Goal: Information Seeking & Learning: Learn about a topic

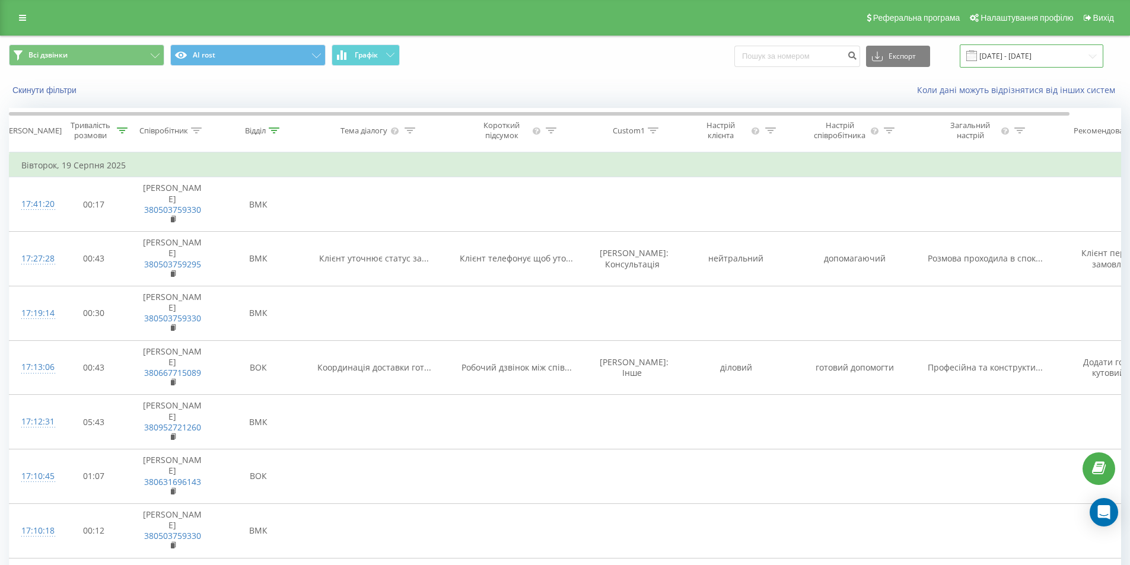
click at [1048, 58] on input "[DATE] - [DATE]" at bounding box center [1031, 55] width 144 height 23
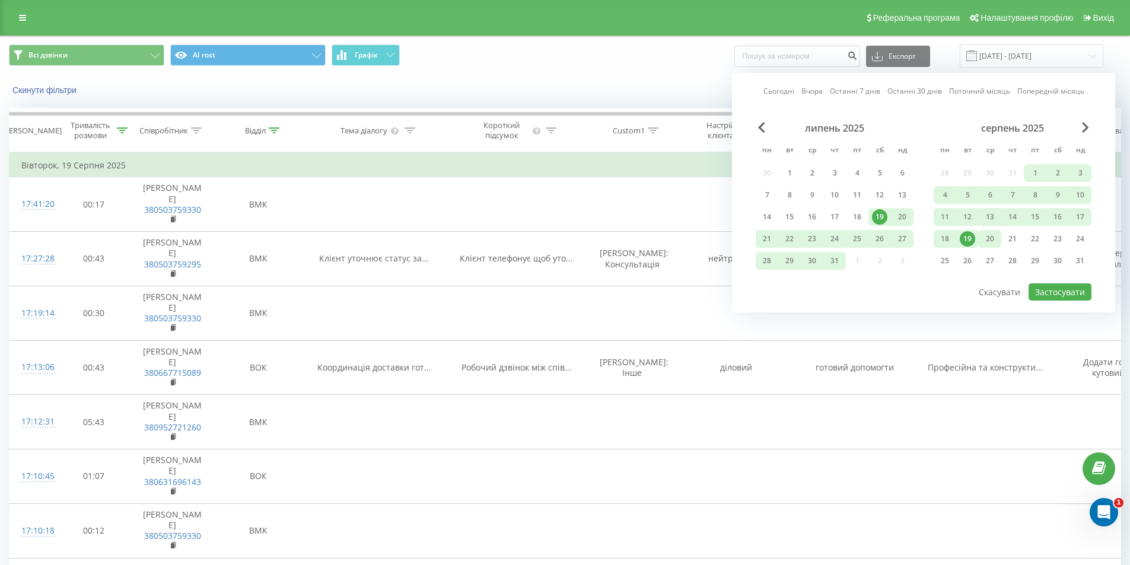
click at [987, 239] on div "20" at bounding box center [989, 238] width 15 height 15
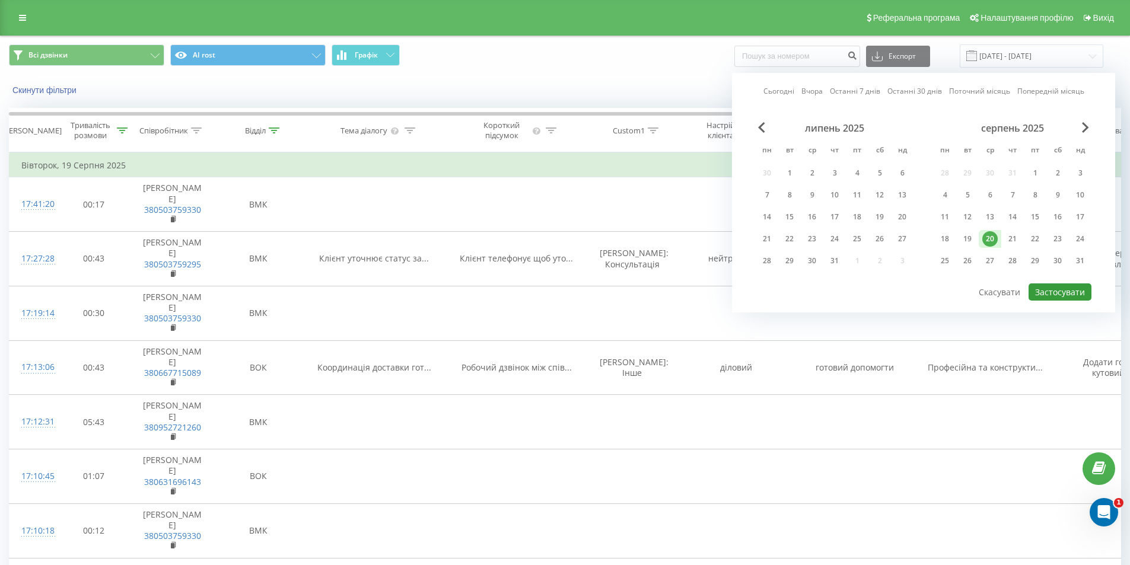
click at [1063, 292] on button "Застосувати" at bounding box center [1059, 291] width 63 height 17
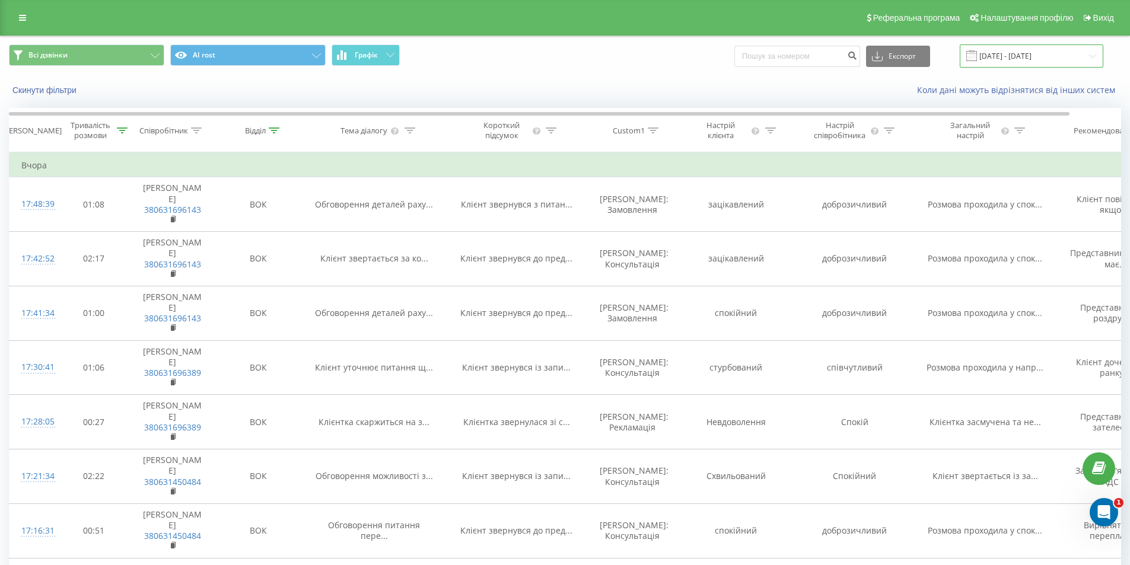
click at [1038, 53] on input "20.08.2025 - 20.08.2025" at bounding box center [1031, 55] width 144 height 23
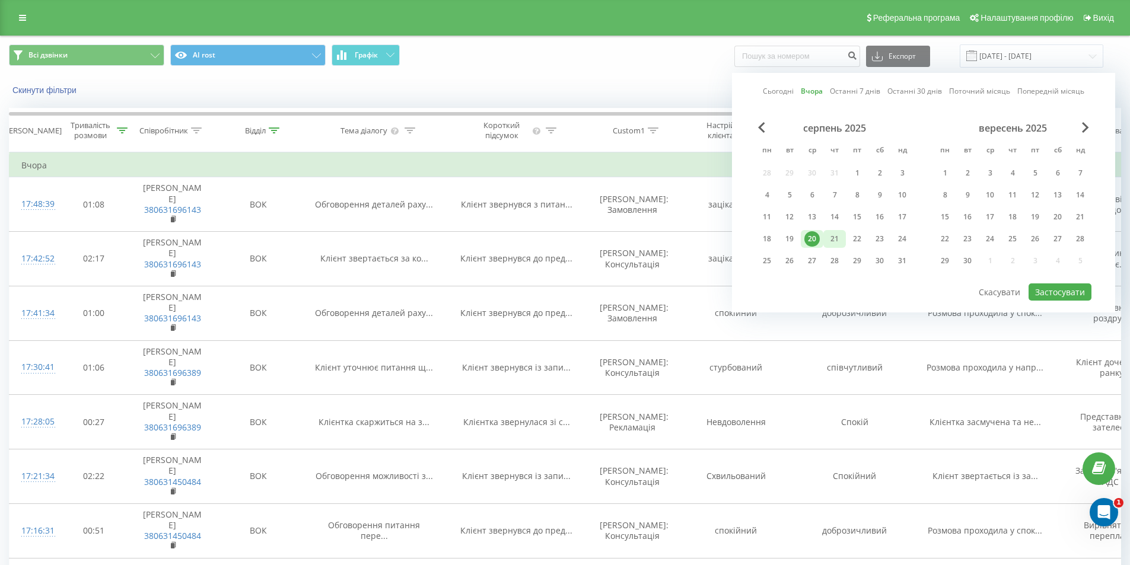
click at [833, 243] on div "21" at bounding box center [834, 238] width 15 height 15
click at [1058, 295] on button "Застосувати" at bounding box center [1059, 291] width 63 height 17
type input "[DATE] - [DATE]"
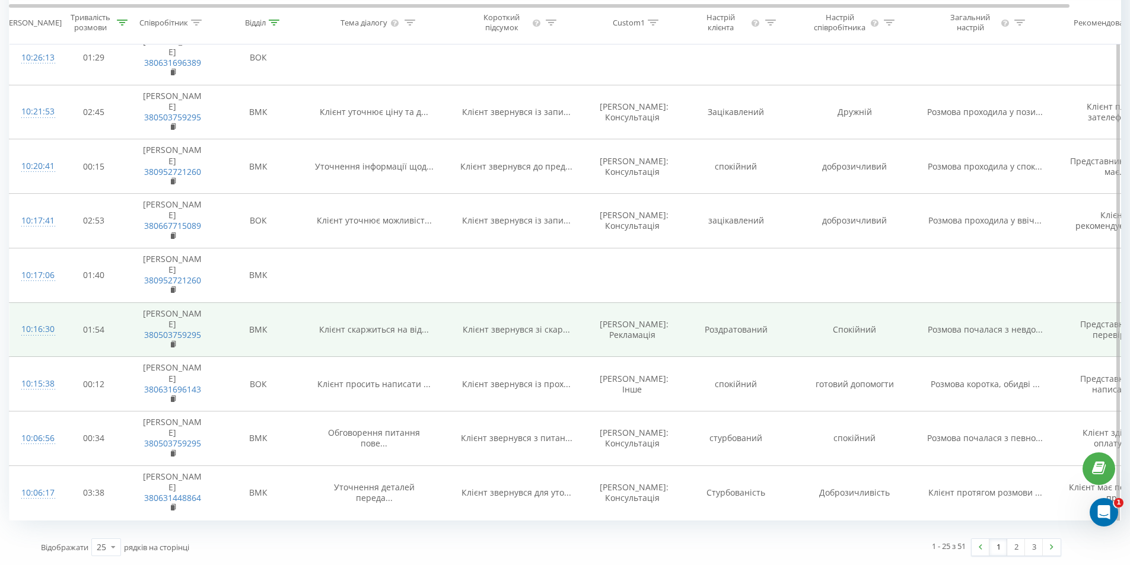
scroll to position [1297, 0]
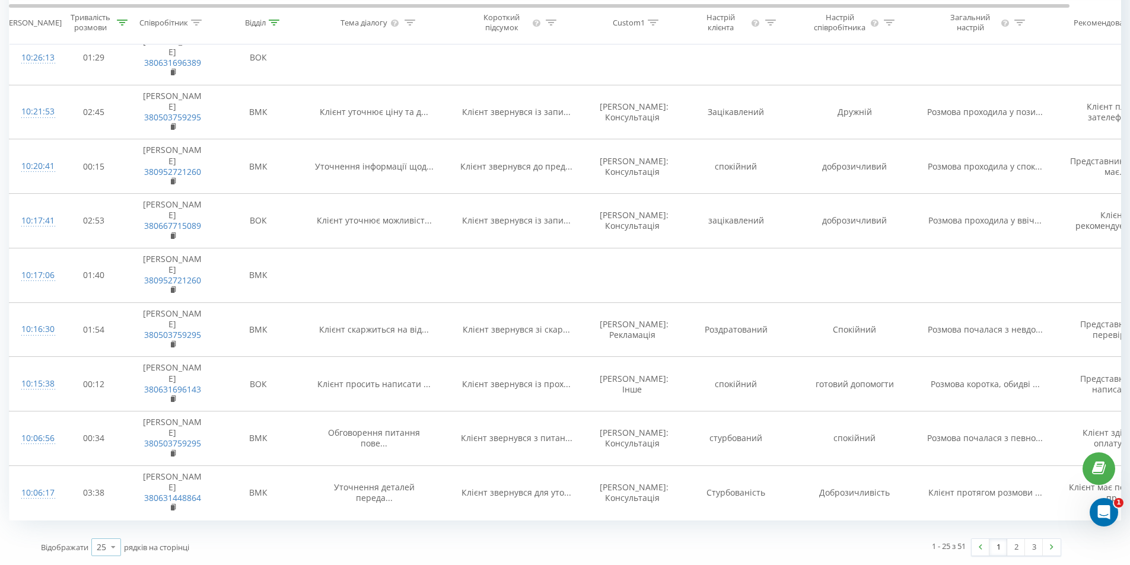
click at [120, 546] on icon at bounding box center [113, 546] width 18 height 23
click at [113, 531] on div "100" at bounding box center [106, 530] width 28 height 17
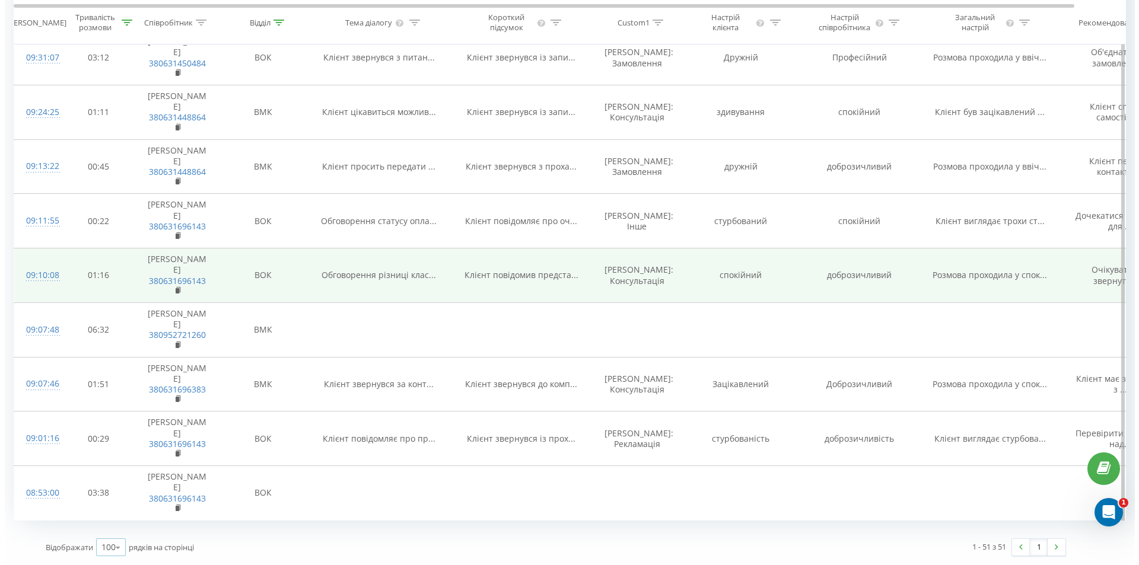
scroll to position [3036, 0]
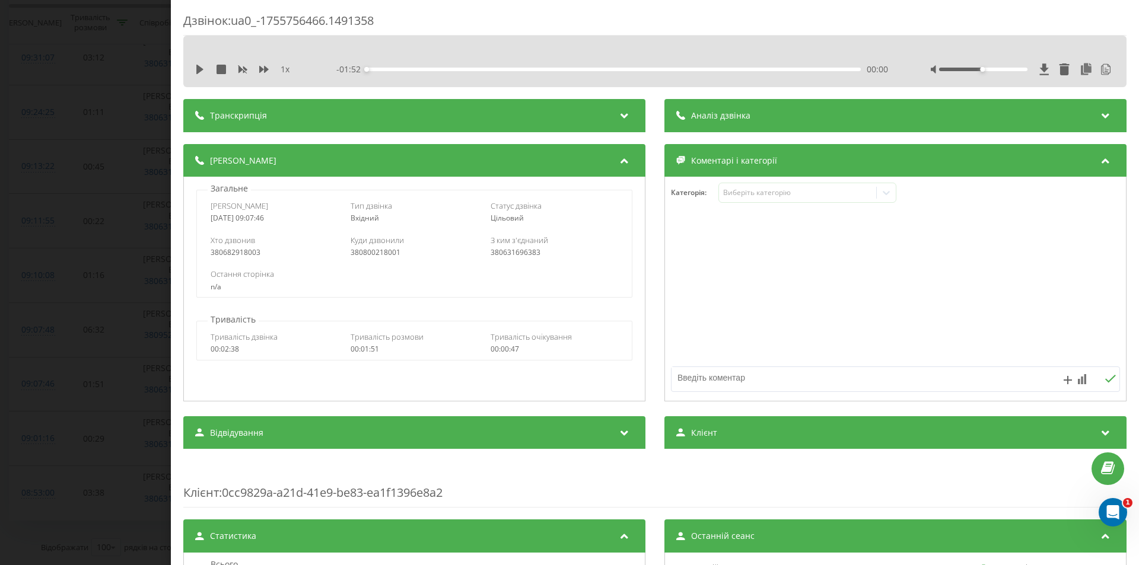
click at [713, 116] on span "Аналіз дзвінка" at bounding box center [720, 116] width 59 height 12
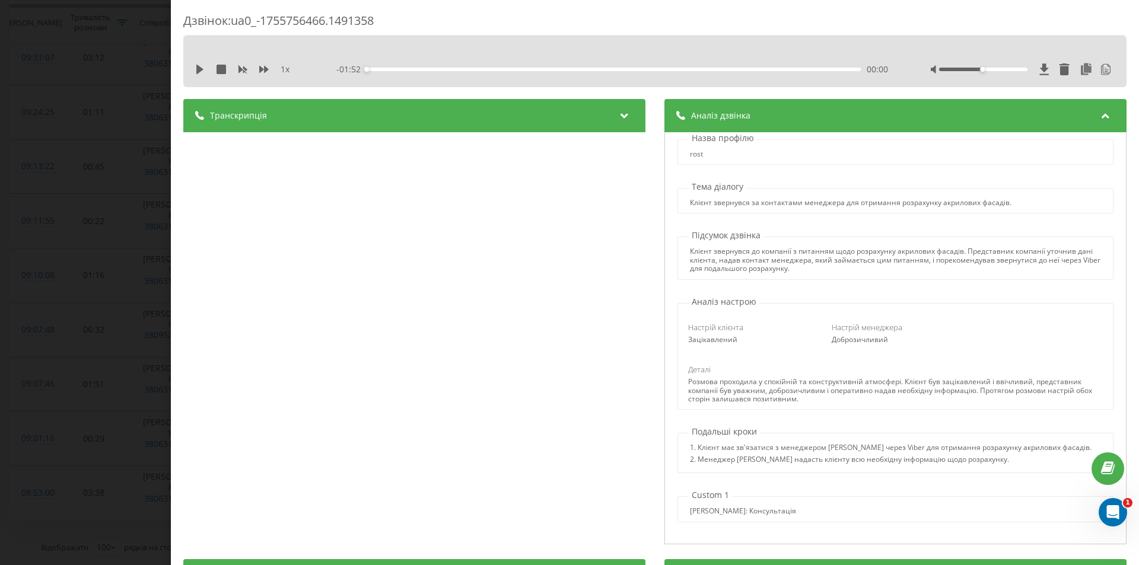
scroll to position [14, 0]
click at [144, 351] on div "Дзвінок : ua0_-1755756466.1491358 1 x - 01:52 00:00 00:00 Транскрипція 00:00 Ал…" at bounding box center [569, 282] width 1139 height 565
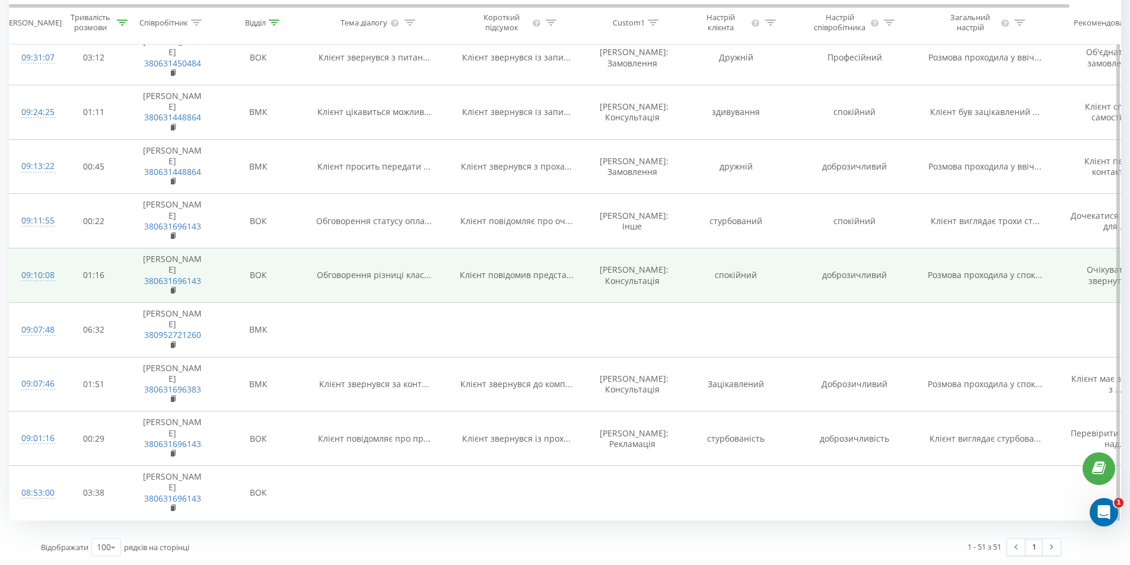
click at [43, 264] on div "09:10:08" at bounding box center [33, 275] width 24 height 23
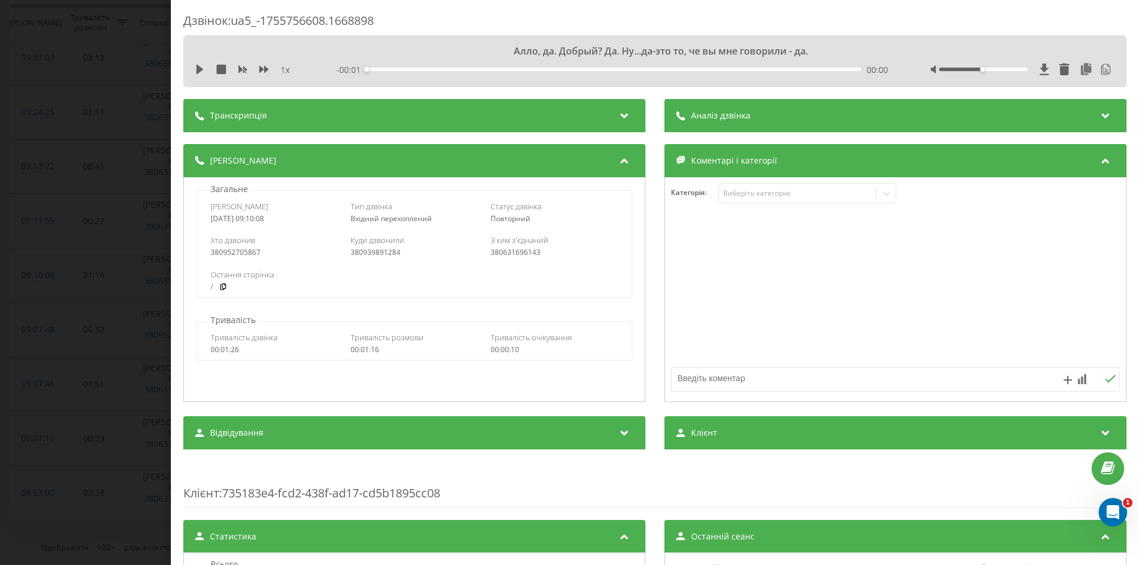
click at [726, 116] on span "Аналіз дзвінка" at bounding box center [720, 116] width 59 height 12
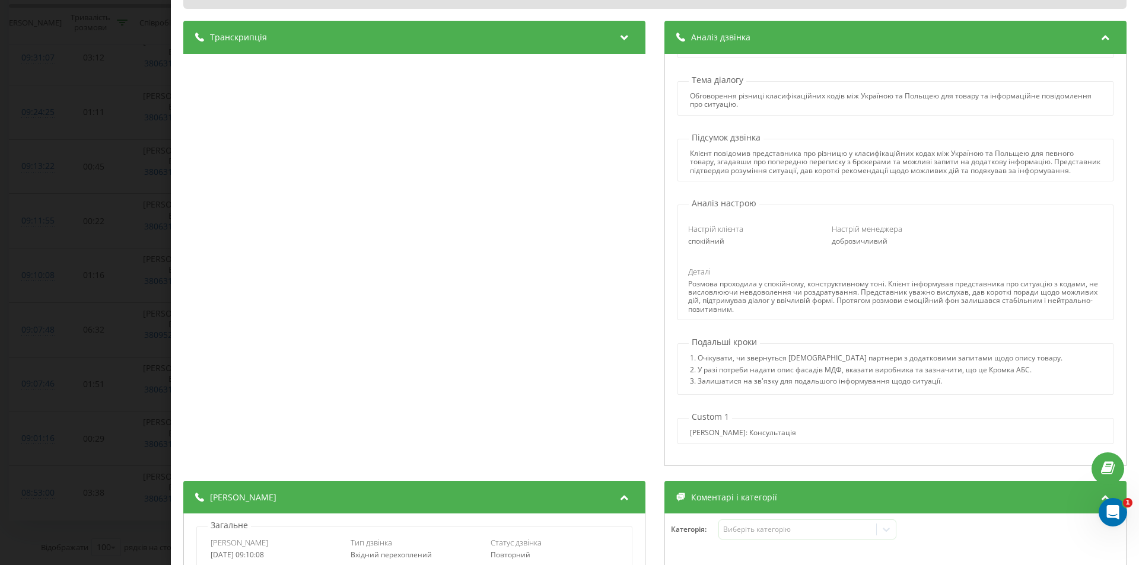
scroll to position [59, 0]
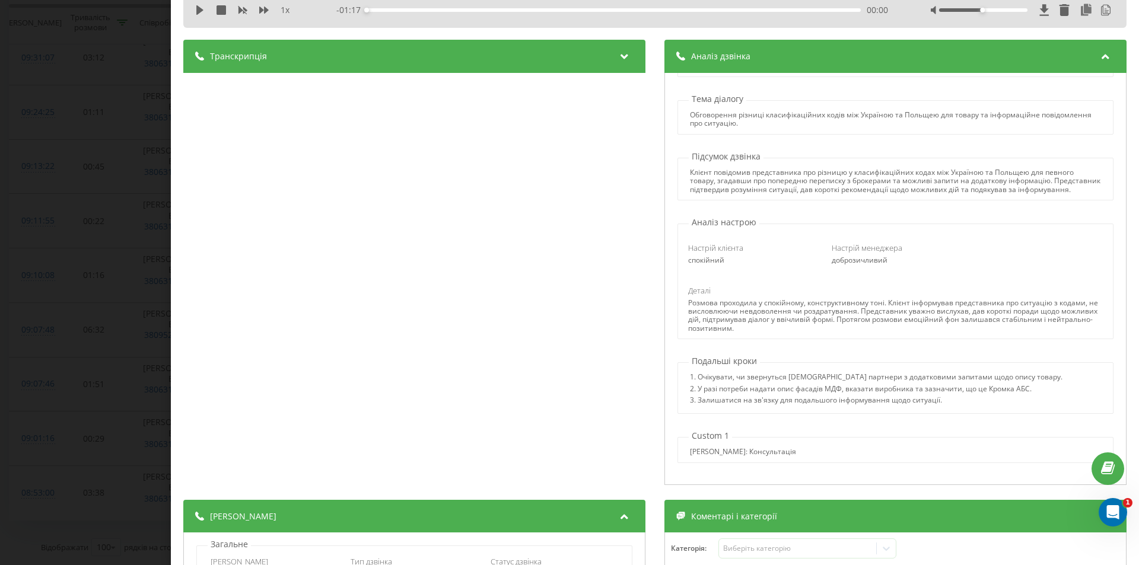
click at [429, 59] on div "Транскрипція" at bounding box center [414, 56] width 462 height 33
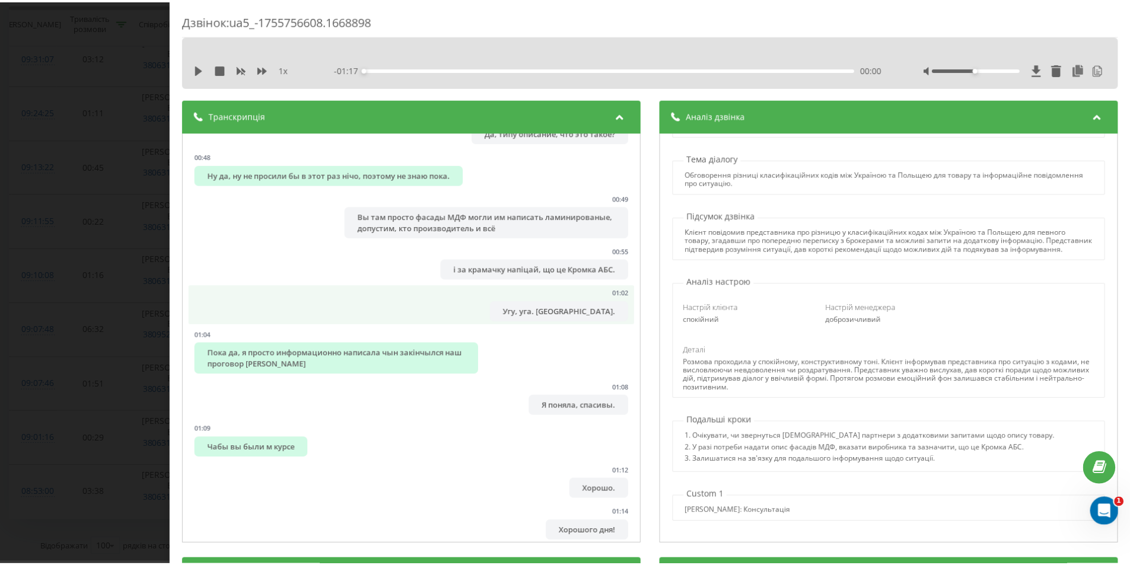
scroll to position [557, 0]
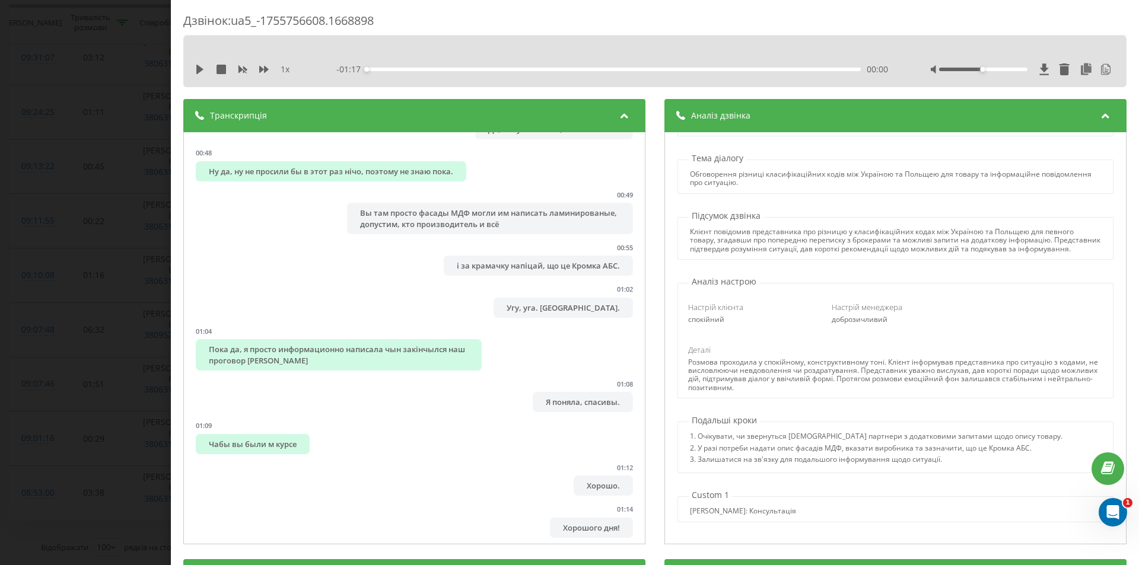
click at [67, 346] on div "Дзвінок : ua5_-1755756608.1668898 1 x - 01:17 00:00 00:00 Транскрипція 00:00 Ал…" at bounding box center [569, 282] width 1139 height 565
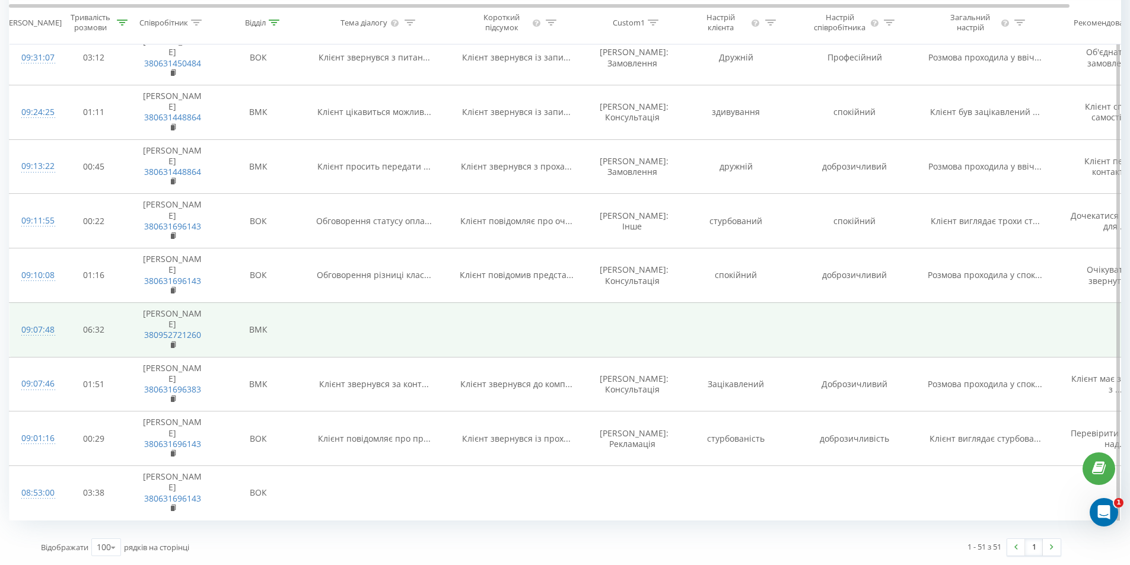
scroll to position [2976, 0]
click at [45, 342] on div "09:07:48" at bounding box center [33, 329] width 24 height 23
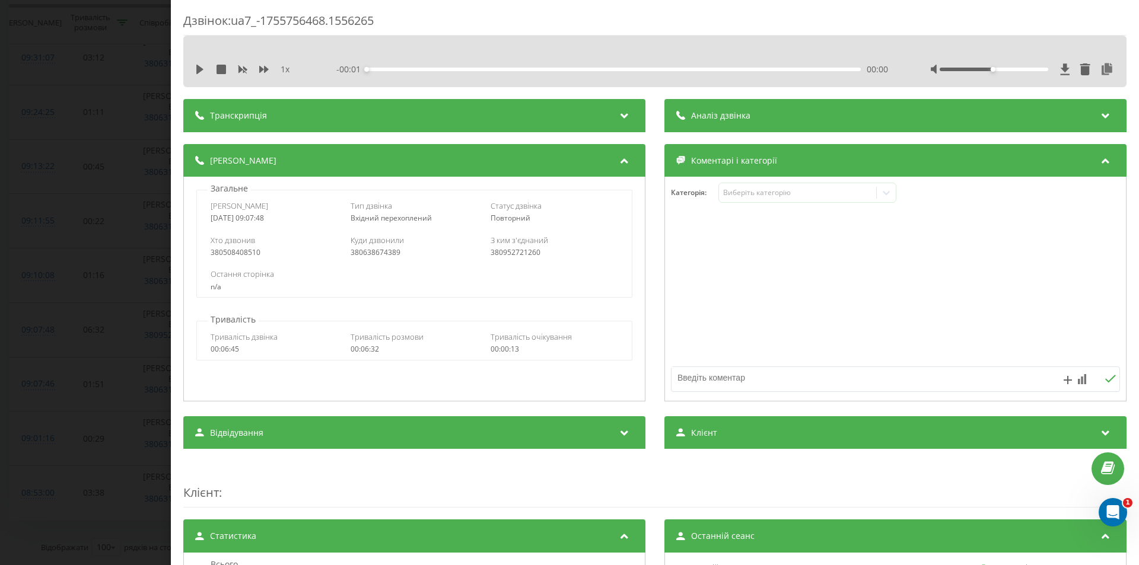
click at [496, 125] on div "Транскрипція" at bounding box center [414, 115] width 462 height 33
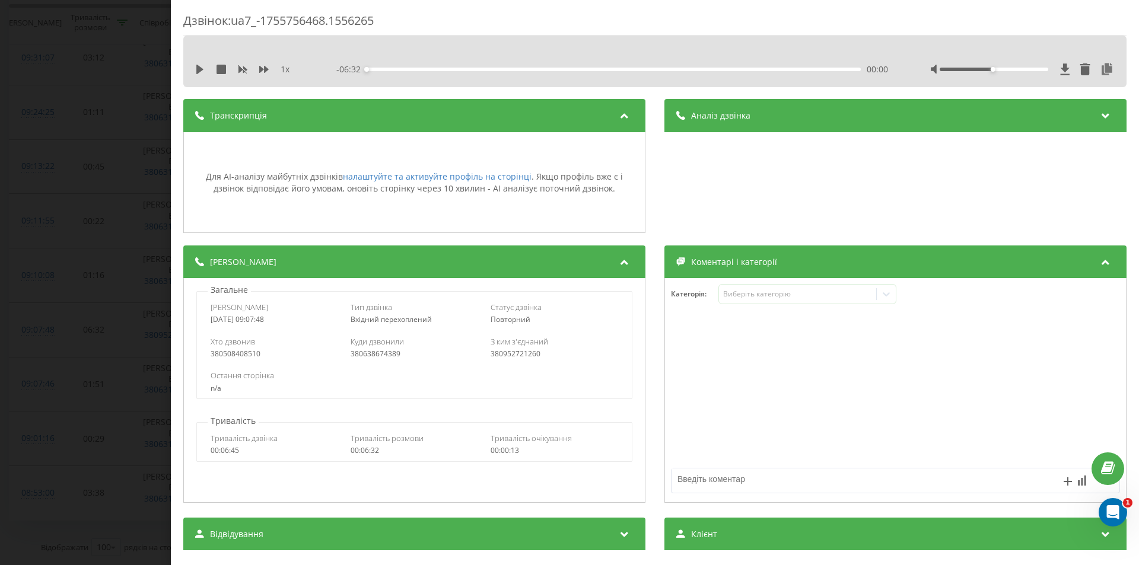
click at [765, 118] on div "Аналіз дзвінка" at bounding box center [895, 115] width 462 height 33
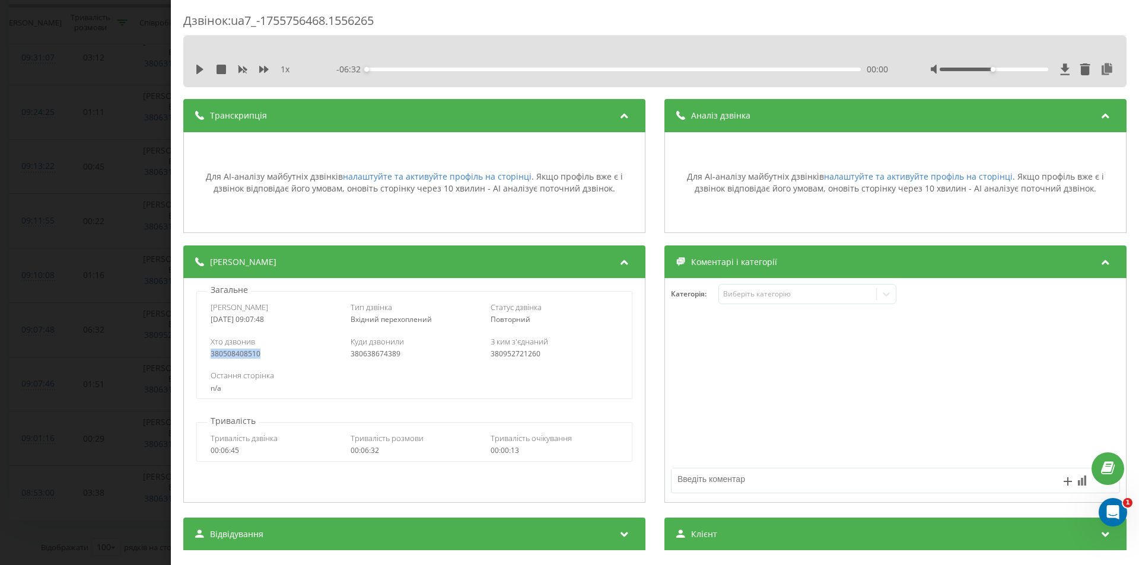
drag, startPoint x: 272, startPoint y: 356, endPoint x: 198, endPoint y: 353, distance: 74.2
click at [198, 353] on div "Хто дзвонив 380508408510 Куди дзвонили 380638674389 З ким з'єднаний 380952721260" at bounding box center [414, 347] width 434 height 34
copy div "380508408510"
click at [246, 356] on div "380508408510" at bounding box center [274, 354] width 127 height 8
drag, startPoint x: 348, startPoint y: 355, endPoint x: 429, endPoint y: 354, distance: 81.2
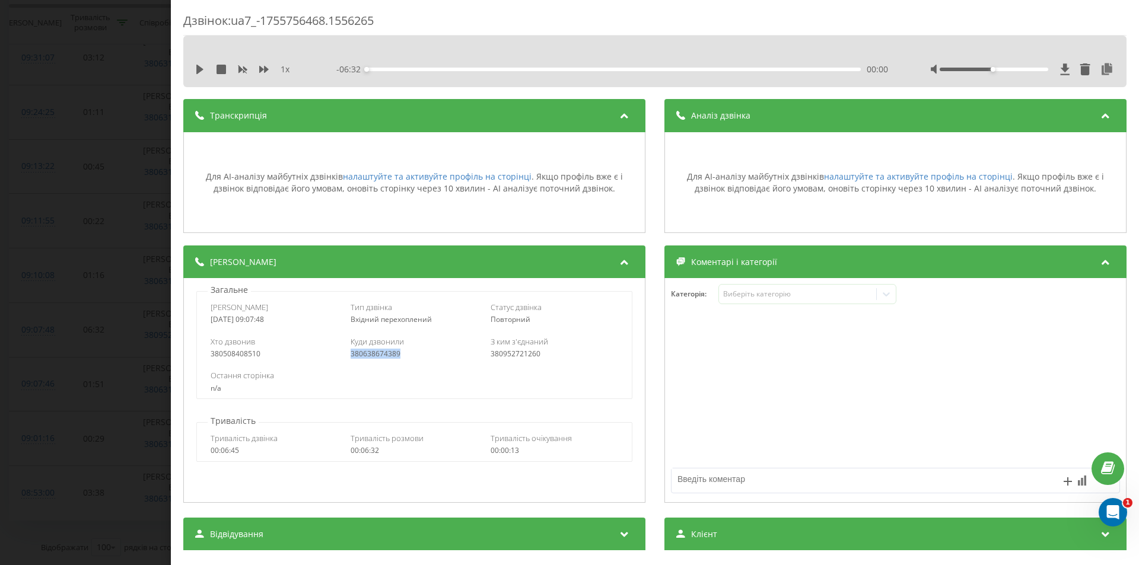
click at [429, 354] on div "Хто дзвонив 380508408510 Куди дзвонили 380638674389 З ким з'єднаний 380952721260" at bounding box center [414, 347] width 434 height 34
copy div "380638674389"
drag, startPoint x: 255, startPoint y: 320, endPoint x: 310, endPoint y: 321, distance: 54.6
click at [255, 320] on div "2025-08-21 09:07:48" at bounding box center [274, 319] width 127 height 8
click at [489, 353] on div "Хто дзвонив 380508408510 Куди дзвонили 380638674389 З ким з'єднаний 380952721260" at bounding box center [414, 347] width 434 height 34
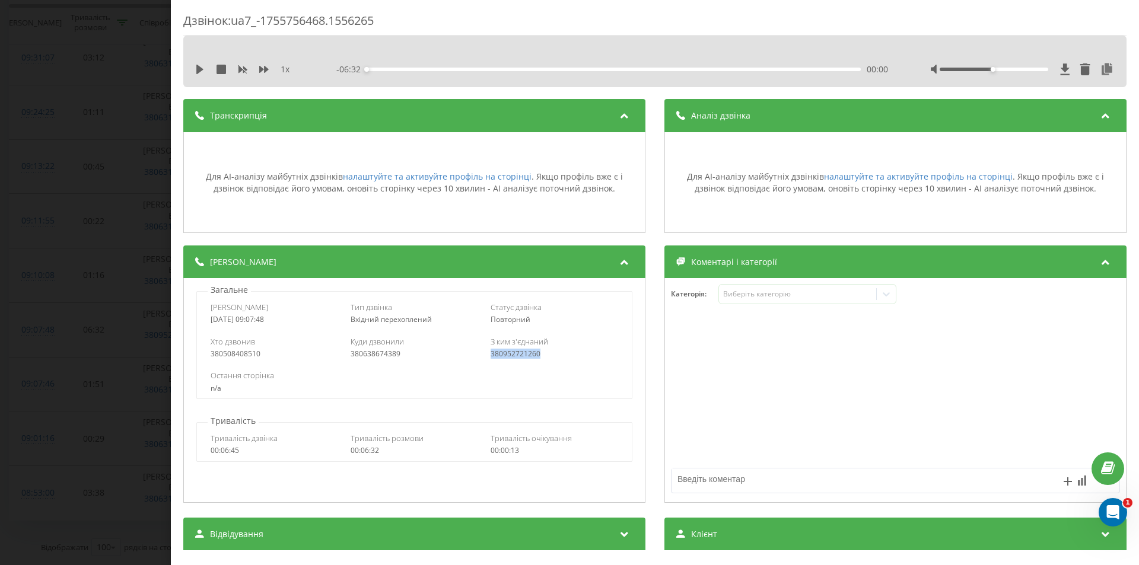
drag, startPoint x: 489, startPoint y: 353, endPoint x: 570, endPoint y: 353, distance: 81.8
click at [570, 353] on div "380952721260" at bounding box center [553, 354] width 127 height 8
copy div "380952721260"
click at [110, 273] on div "Дзвінок : ua7_-1755756468.1556265 1 x - 06:32 00:00 00:00 Транскрипція Для AI-а…" at bounding box center [569, 282] width 1139 height 565
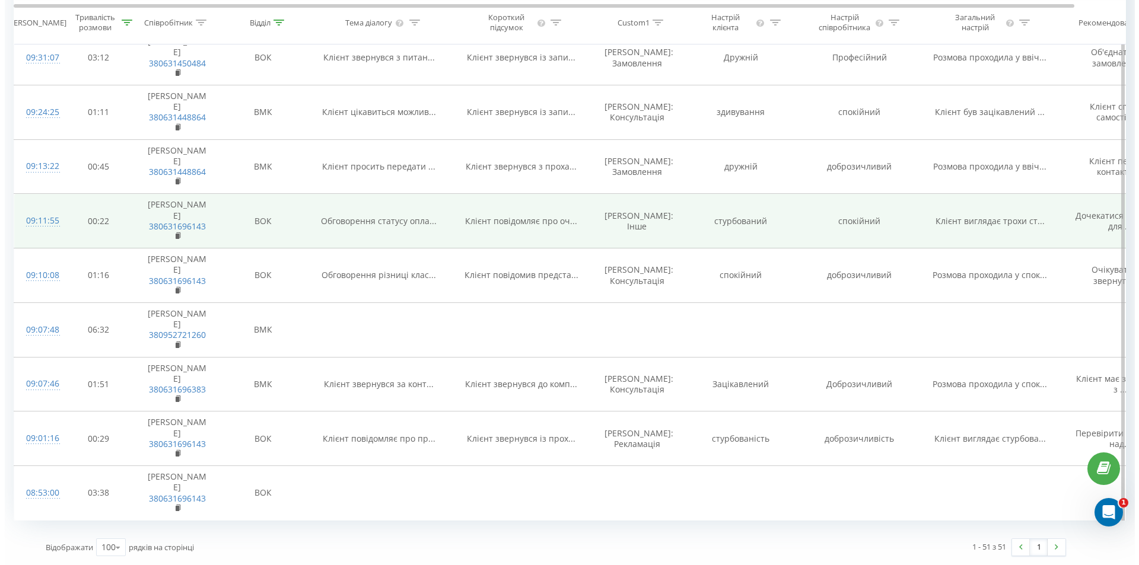
scroll to position [2858, 0]
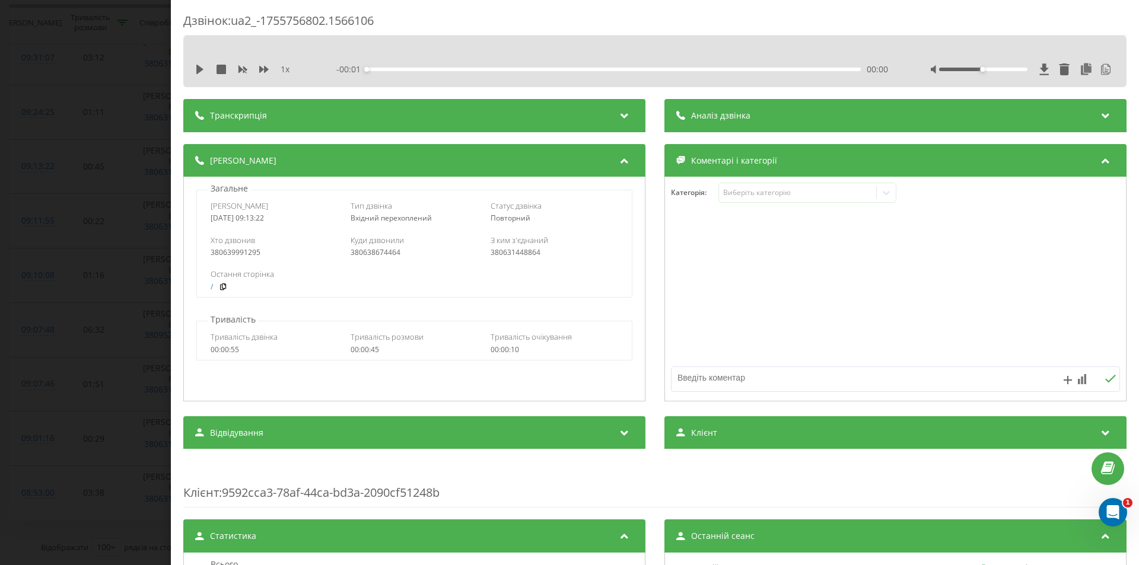
click at [744, 111] on span "Аналіз дзвінка" at bounding box center [720, 116] width 59 height 12
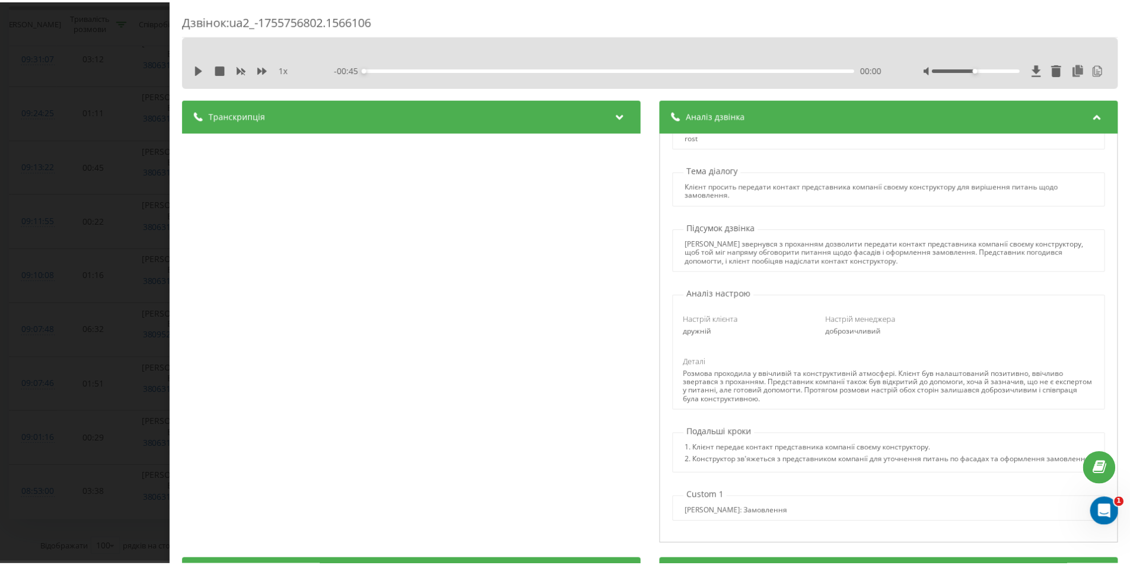
scroll to position [31, 0]
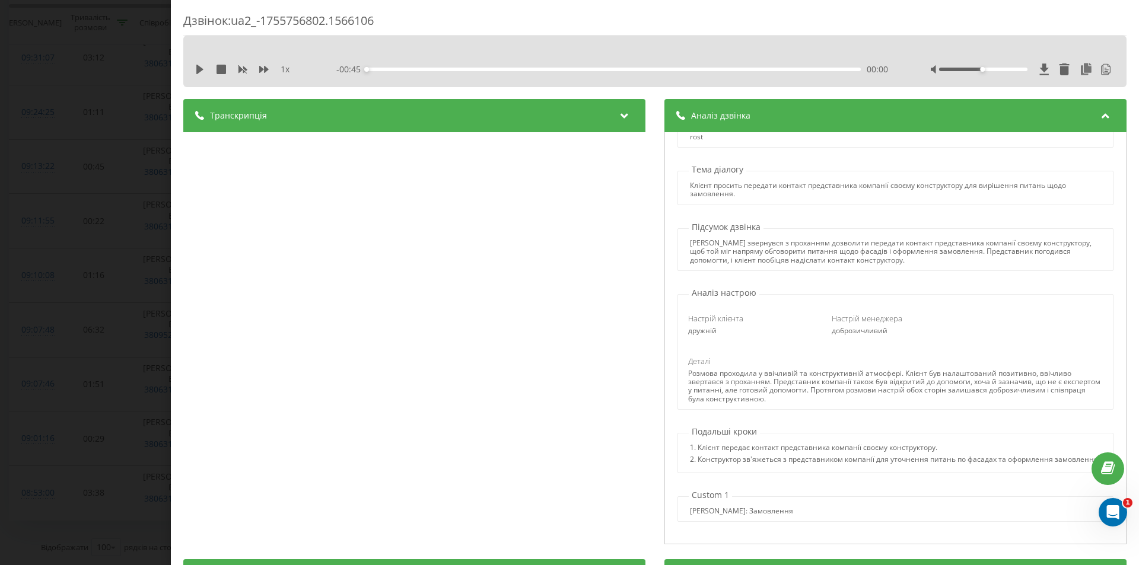
drag, startPoint x: 138, startPoint y: 220, endPoint x: 158, endPoint y: 230, distance: 22.0
click at [136, 222] on div "Дзвінок : ua2_-1755756802.1566106 1 x - 00:45 00:00 00:00 Транскрипція 00:00 Ал…" at bounding box center [569, 282] width 1139 height 565
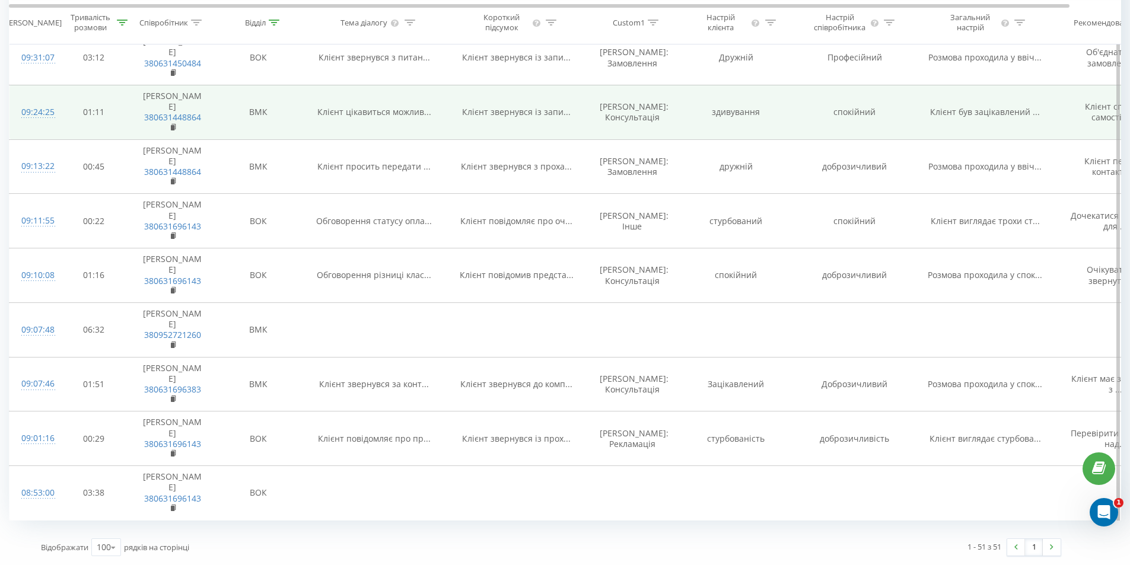
scroll to position [2798, 0]
click at [21, 124] on div "09:24:25" at bounding box center [33, 112] width 24 height 23
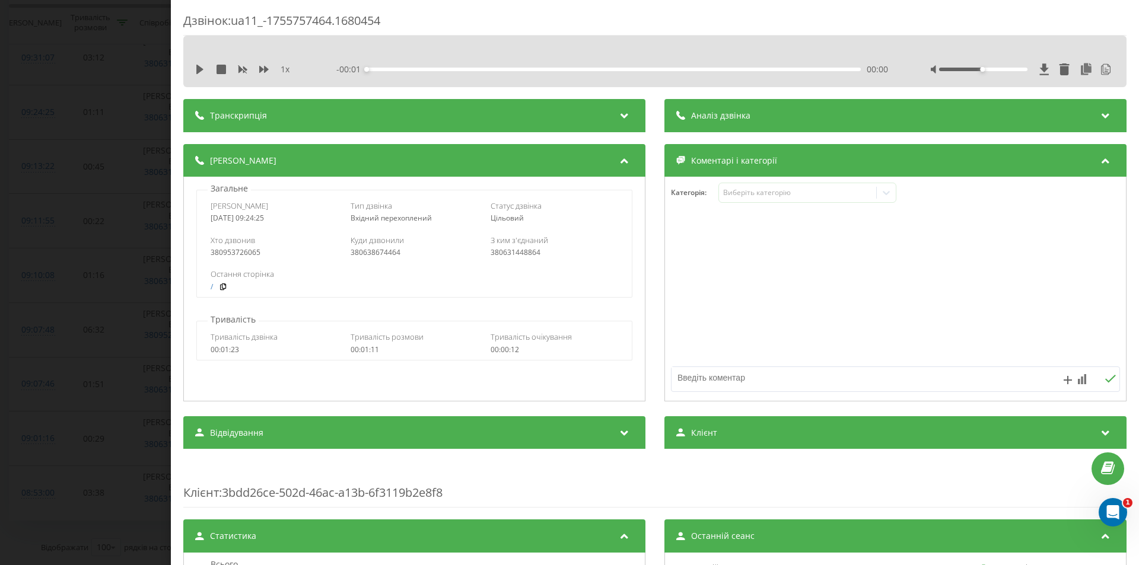
click at [709, 65] on div "- 00:01 00:00 00:00" at bounding box center [611, 69] width 551 height 12
click at [718, 116] on span "Аналіз дзвінка" at bounding box center [720, 116] width 59 height 12
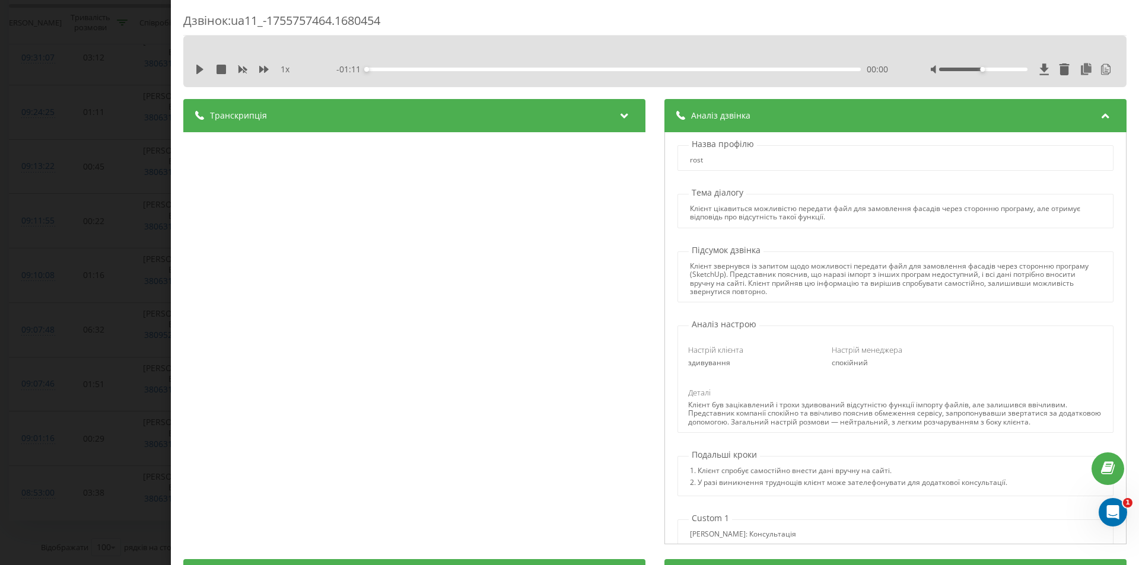
click at [139, 292] on div "Дзвінок : ua11_-1755757464.1680454 1 x - 01:11 00:00 00:00 Транскрипція 00:00 Д…" at bounding box center [569, 282] width 1139 height 565
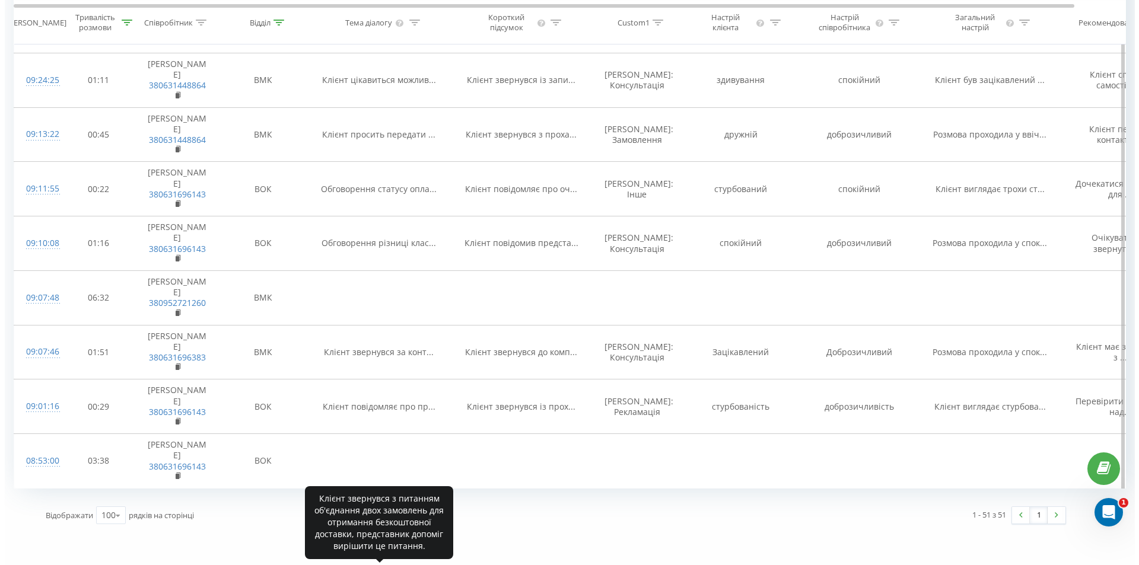
scroll to position [2620, 0]
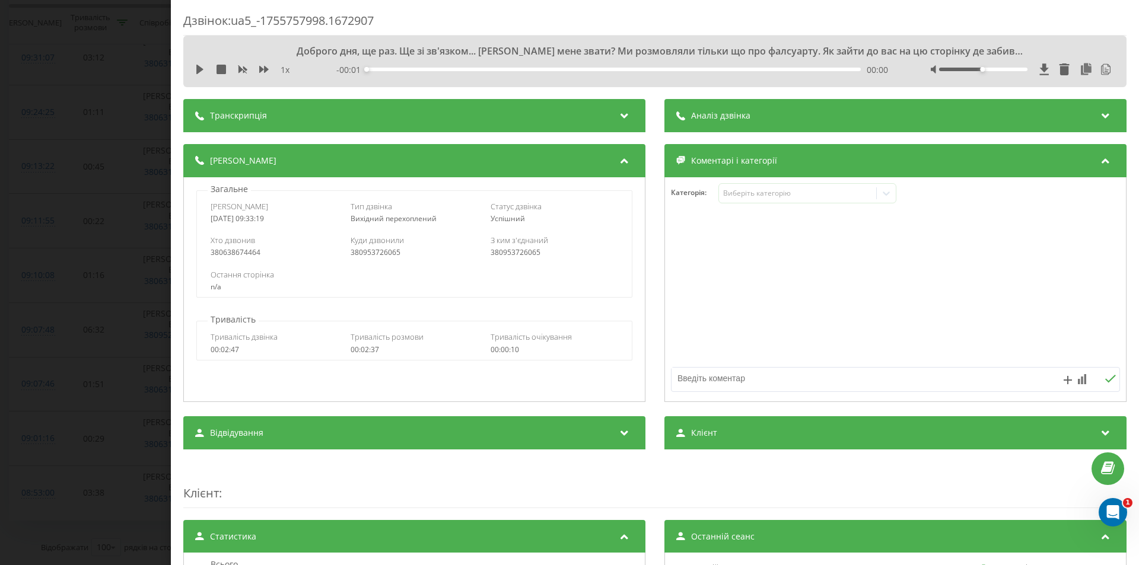
click at [733, 110] on span "Аналіз дзвінка" at bounding box center [720, 116] width 59 height 12
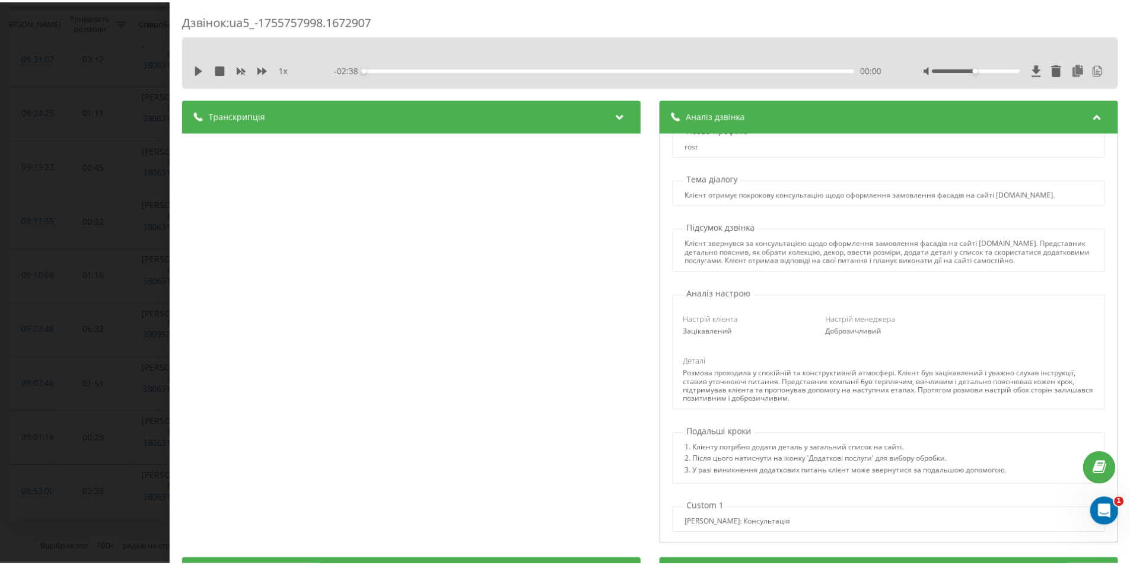
scroll to position [26, 0]
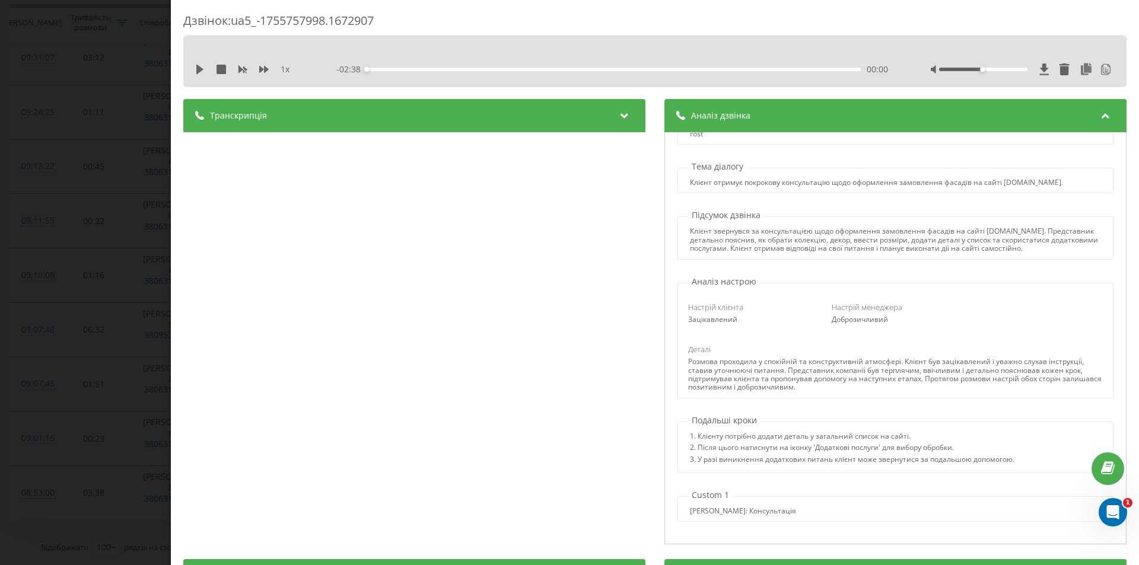
click at [60, 301] on div "Дзвінок : ua5_-1755757998.1672907 1 x - 02:38 00:00 00:00 Транскрипція 00:00 До…" at bounding box center [569, 282] width 1139 height 565
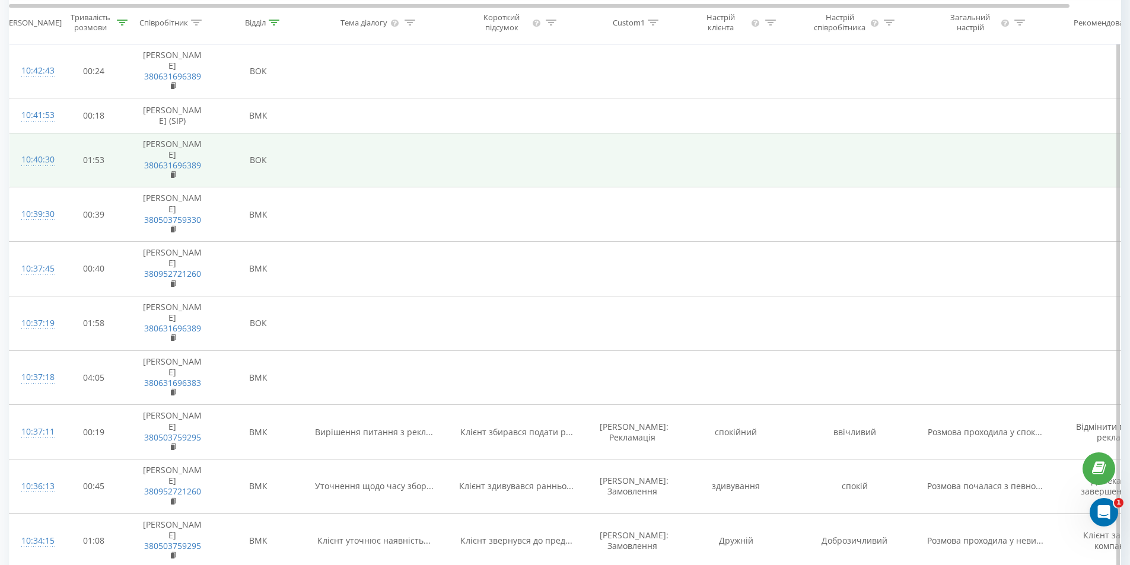
scroll to position [356, 0]
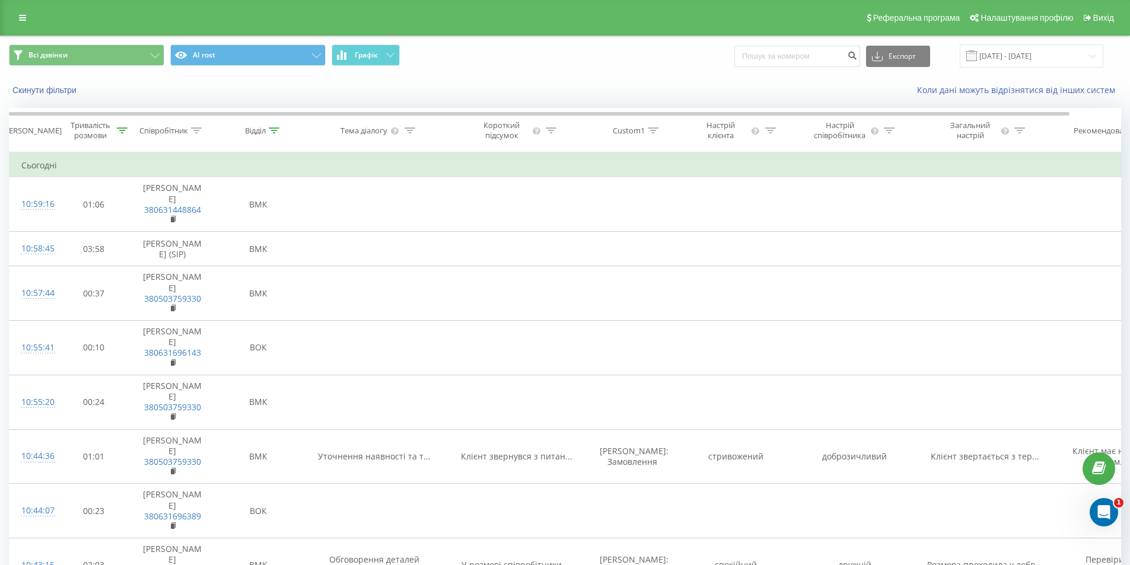
click at [601, 95] on div "Коли дані можуть відрізнятися вiд інших систем" at bounding box center [776, 90] width 705 height 12
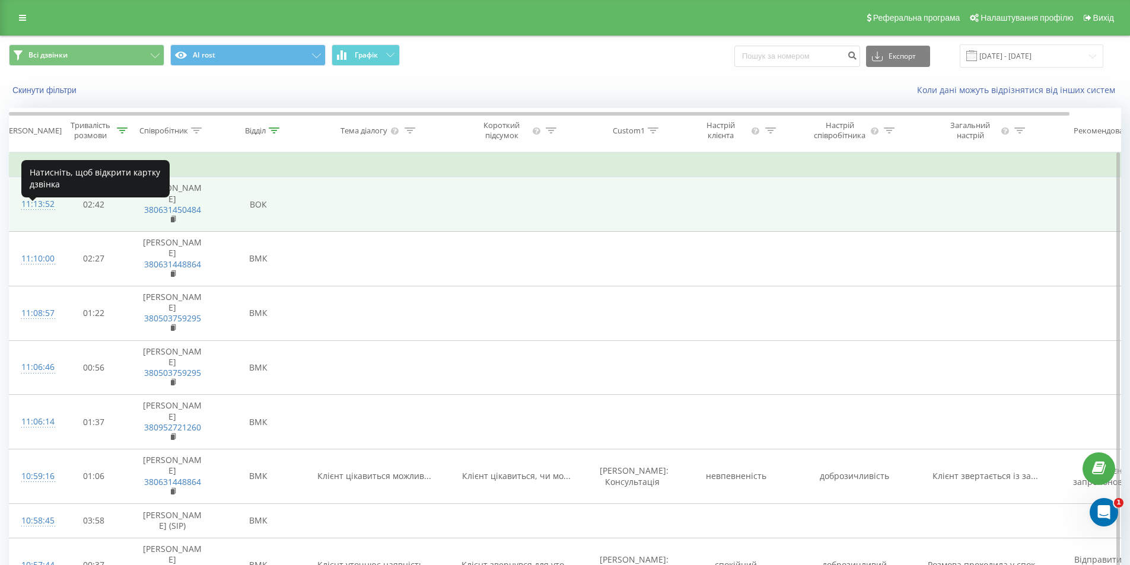
click at [34, 216] on div "11:13:52" at bounding box center [33, 204] width 24 height 23
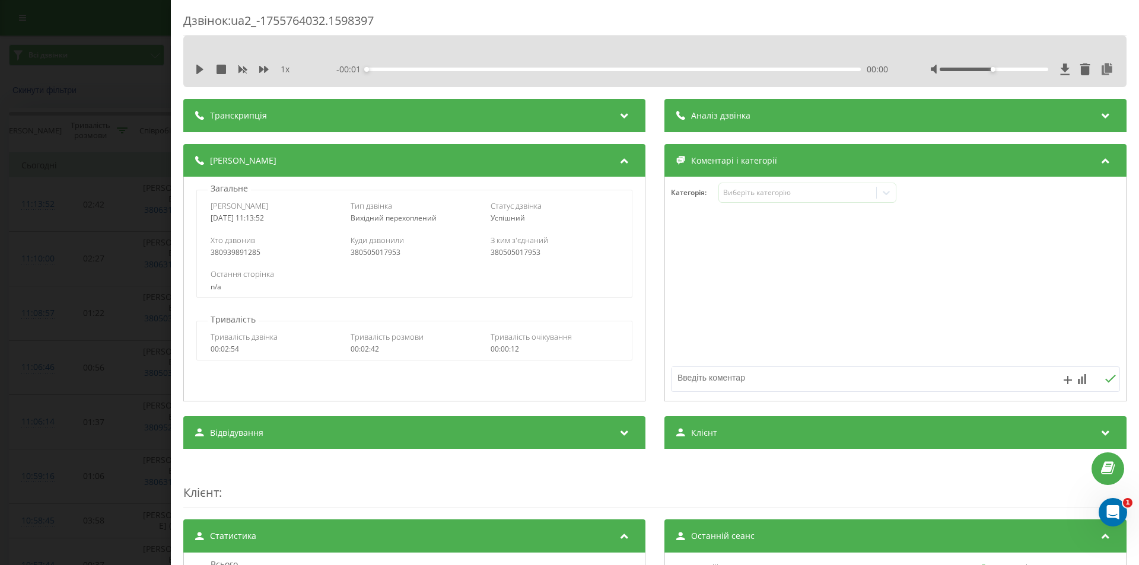
click at [254, 124] on div "Транскрипція" at bounding box center [414, 115] width 462 height 33
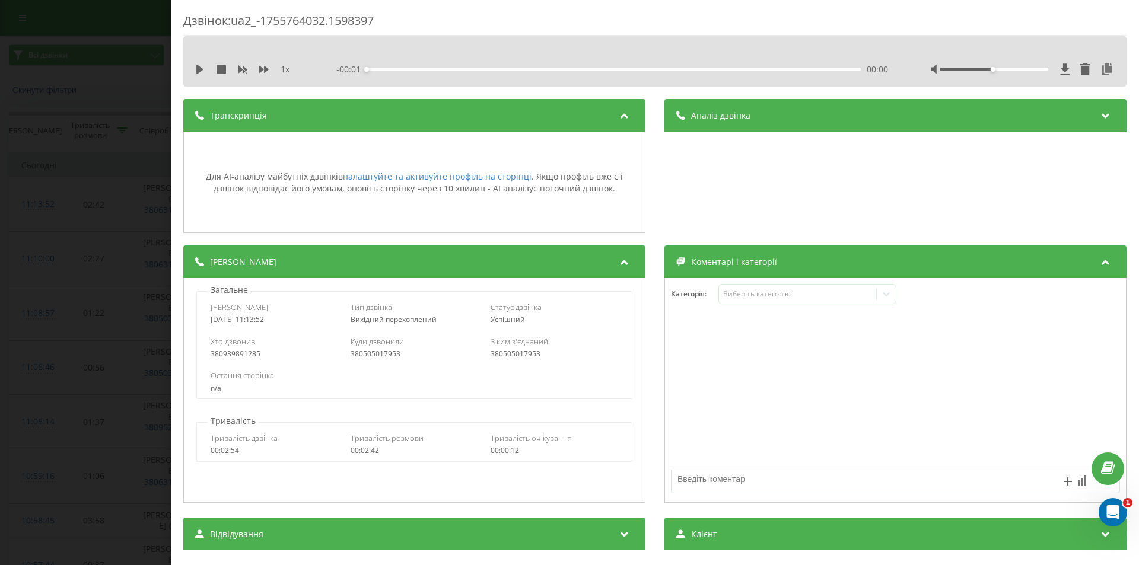
click at [286, 107] on div "Транскрипція" at bounding box center [414, 115] width 462 height 33
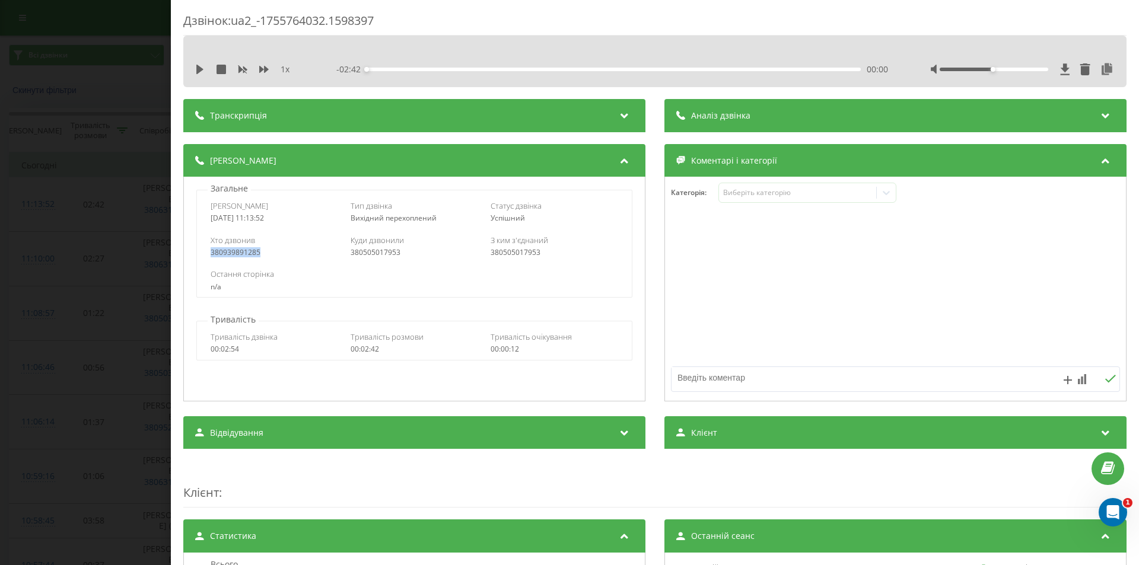
drag, startPoint x: 266, startPoint y: 251, endPoint x: 204, endPoint y: 247, distance: 61.9
click at [204, 247] on div "Хто дзвонив 380939891285 Куди дзвонили 380505017953 З ким з'єднаний 380505017953" at bounding box center [414, 246] width 434 height 34
copy div "380939891285"
drag, startPoint x: 487, startPoint y: 254, endPoint x: 553, endPoint y: 253, distance: 65.2
click at [553, 253] on div "380505017953" at bounding box center [553, 252] width 127 height 8
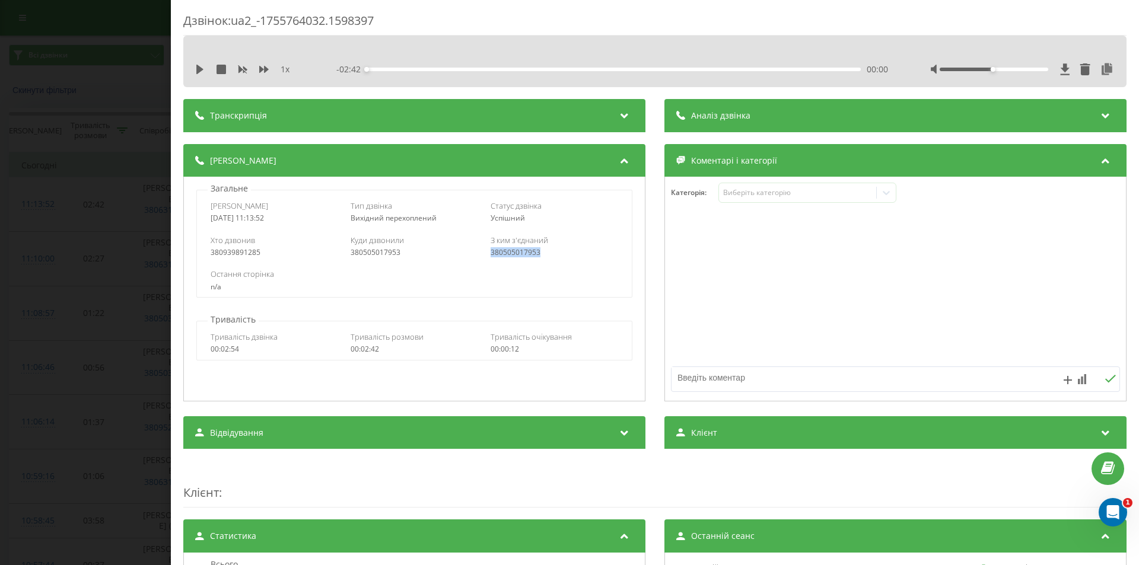
copy div "380505017953"
click at [207, 216] on div "Дата дзвінка 2025-08-21 11:13:52 Тип дзвінка Вихідний перехоплений Статус дзвін…" at bounding box center [414, 212] width 434 height 34
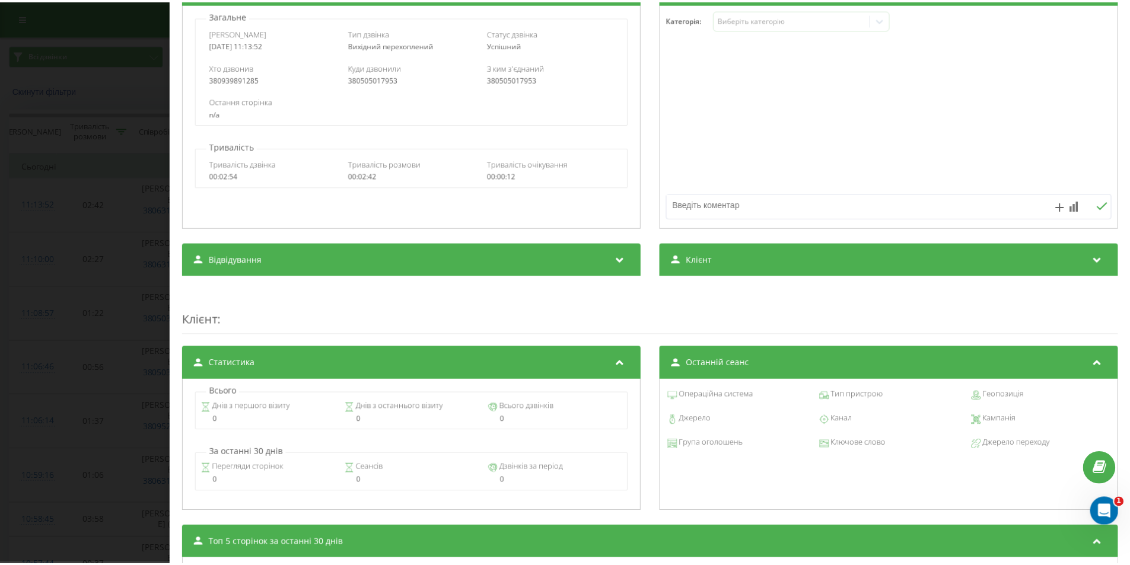
scroll to position [178, 0]
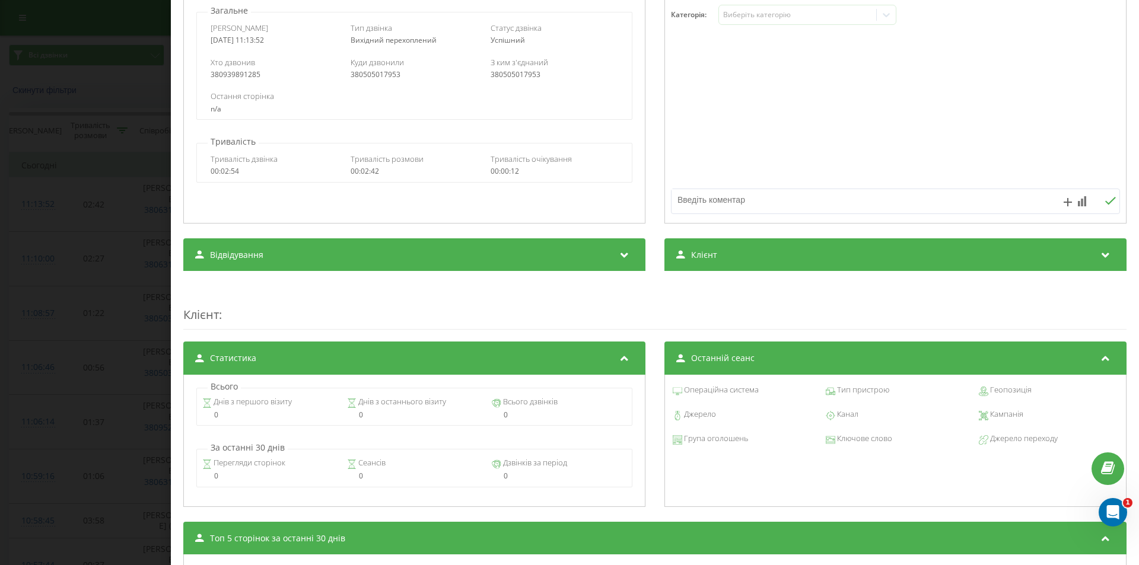
drag, startPoint x: 89, startPoint y: 247, endPoint x: 91, endPoint y: 273, distance: 26.2
click at [91, 273] on div "Дзвінок : ua2_-1755764032.1598397 1 x - 02:42 00:00 00:00 Транскрипція Для AI-а…" at bounding box center [569, 282] width 1139 height 565
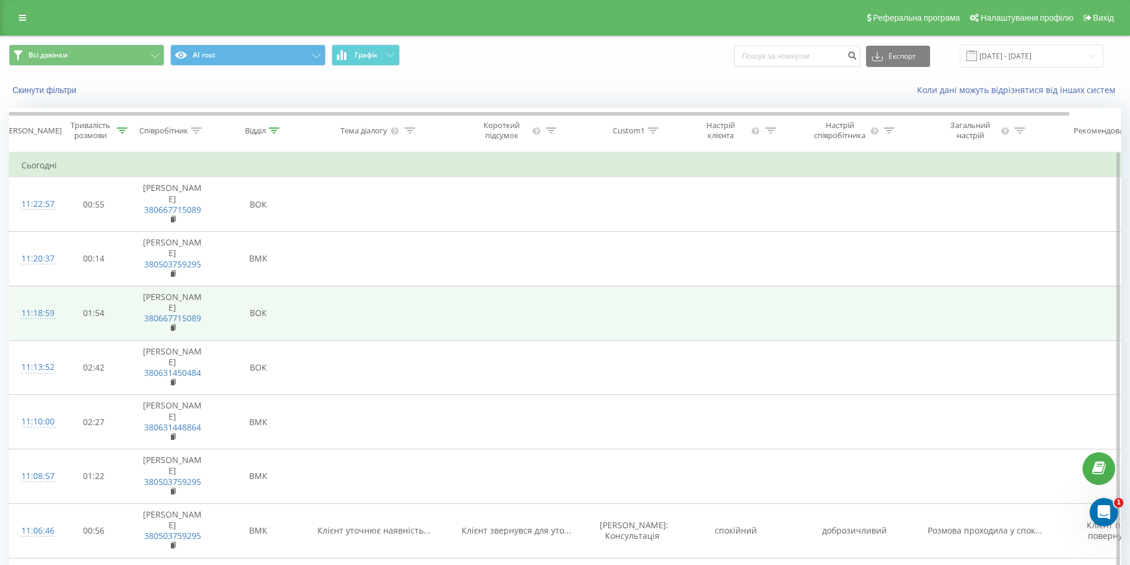
click at [235, 340] on td "ВОК" at bounding box center [258, 313] width 89 height 55
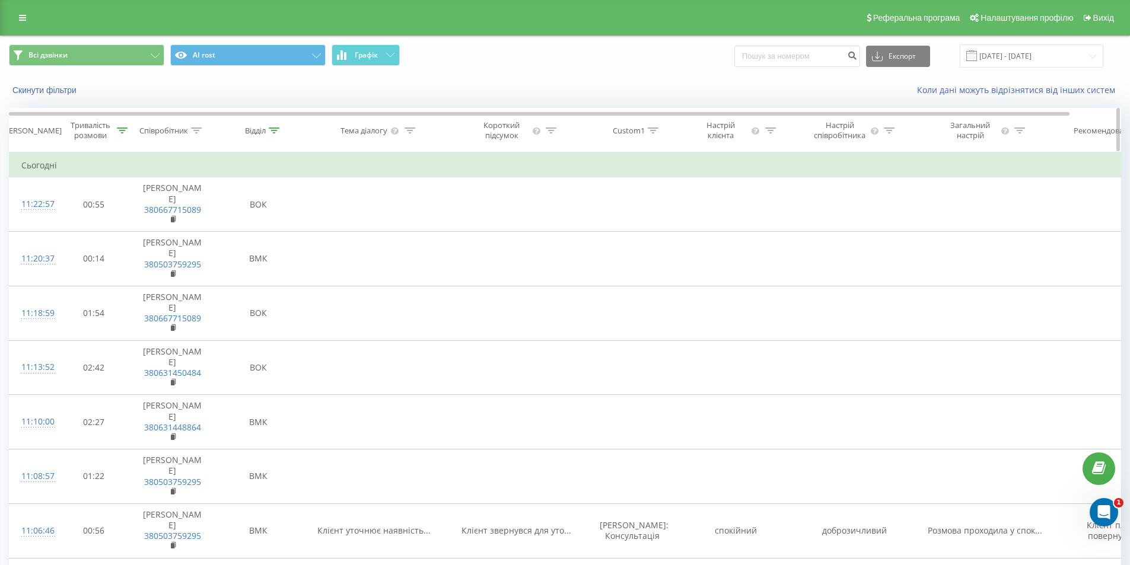
click at [197, 126] on div at bounding box center [196, 131] width 11 height 10
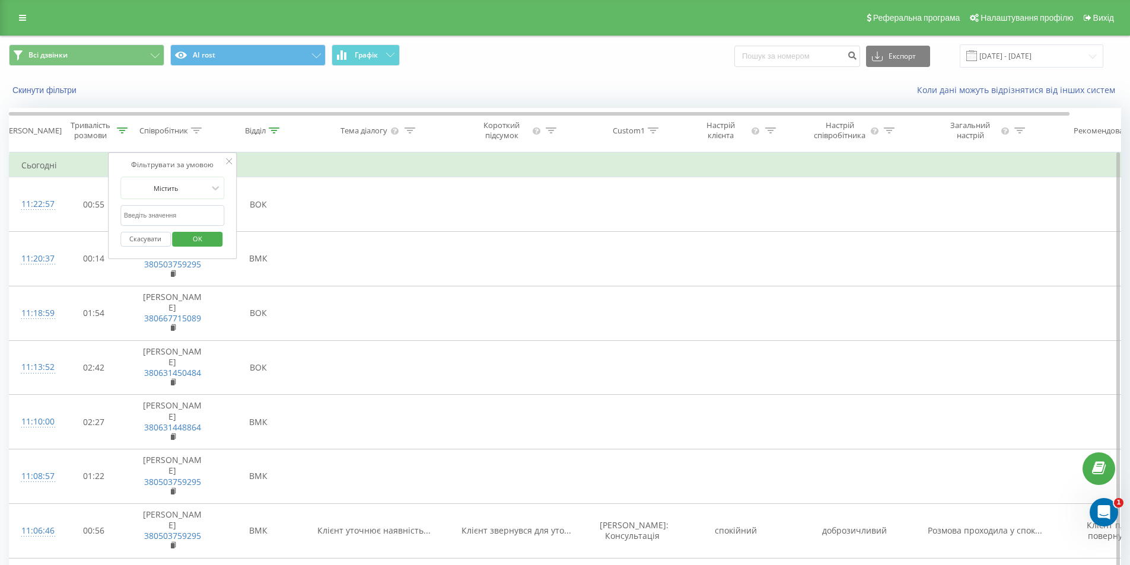
click at [165, 218] on input "text" at bounding box center [172, 215] width 104 height 21
type input "семенч"
click at [192, 235] on span "OK" at bounding box center [197, 238] width 33 height 18
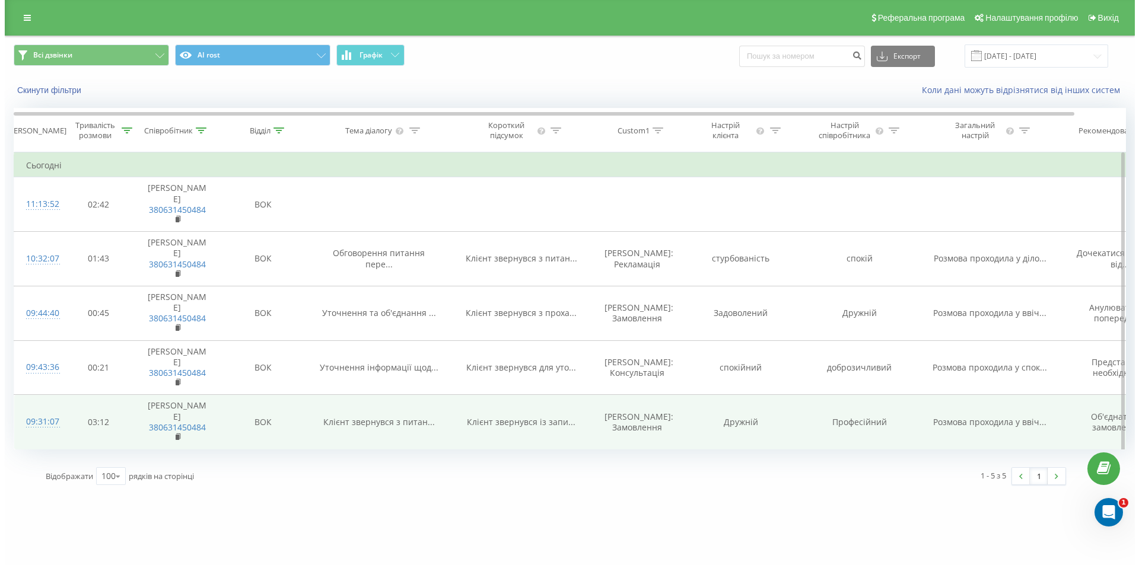
scroll to position [37, 0]
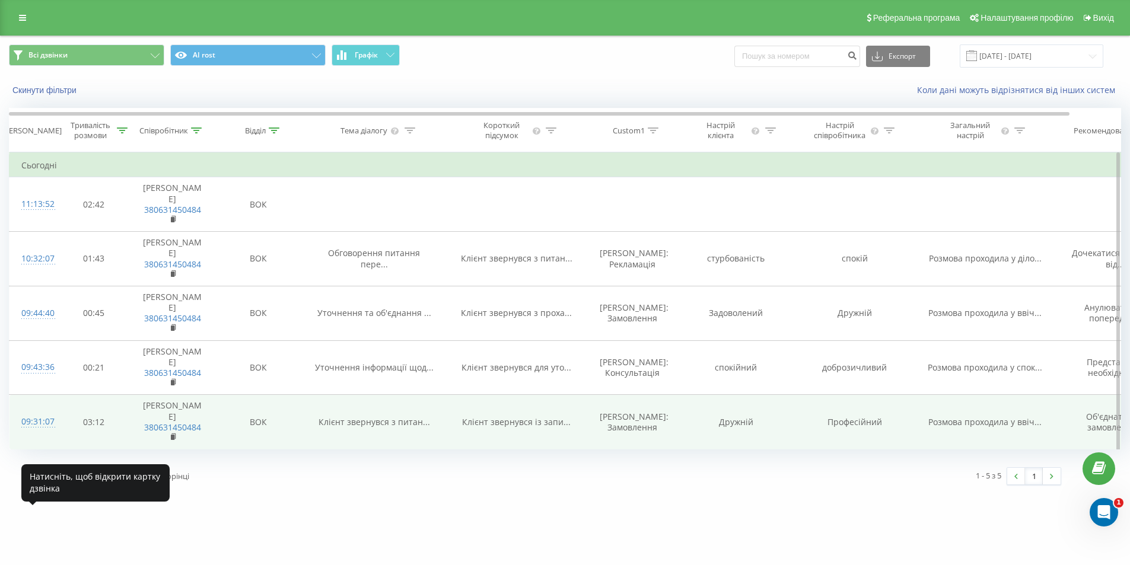
click at [35, 433] on div "09:31:07" at bounding box center [33, 421] width 24 height 23
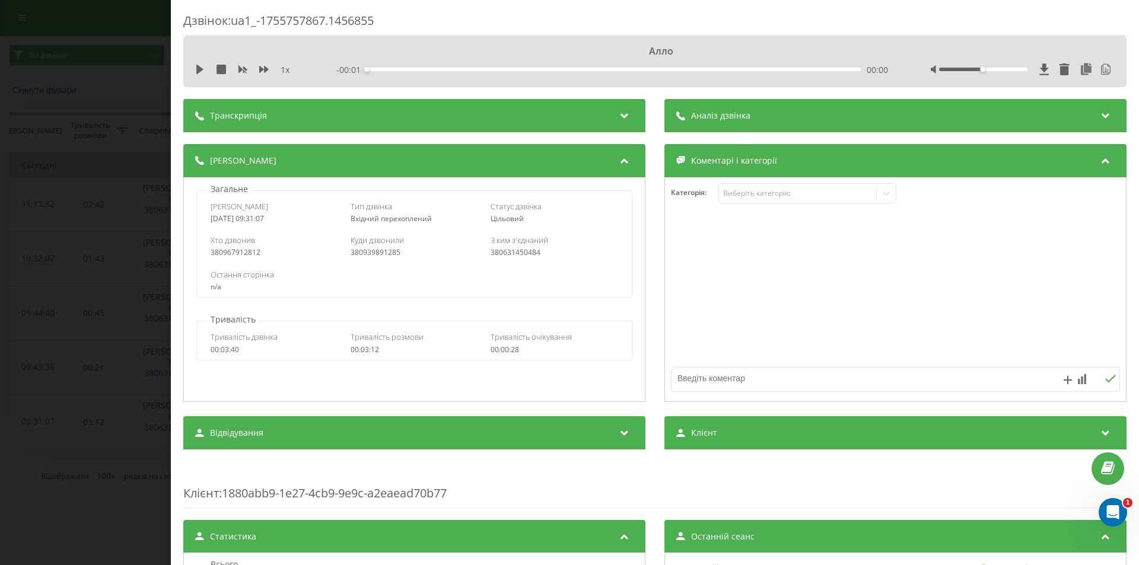
click at [267, 119] on div "Транскрипція" at bounding box center [414, 115] width 462 height 33
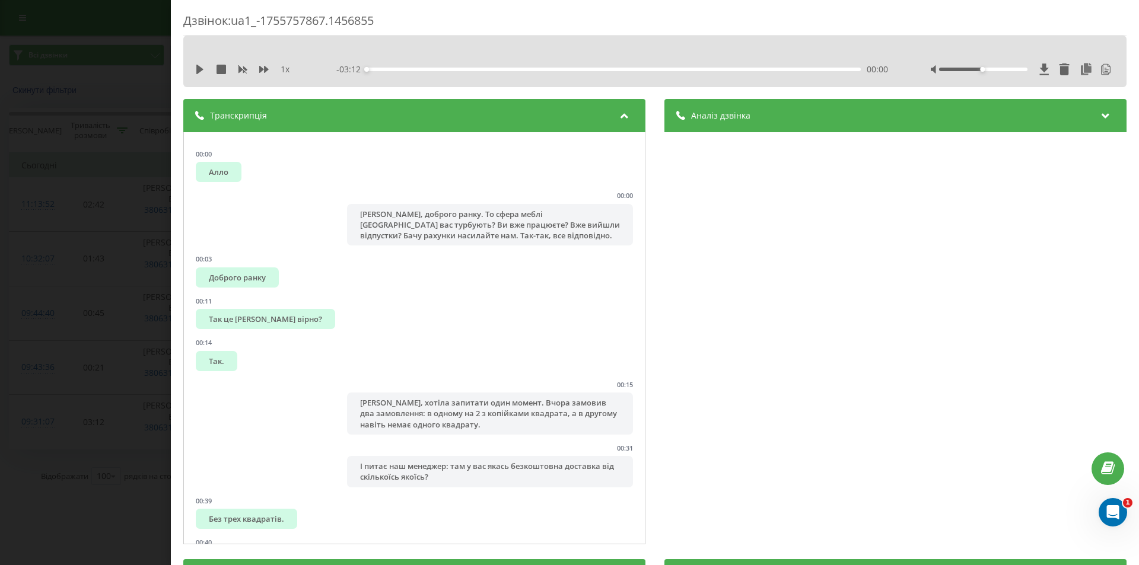
click at [46, 292] on div "Дзвінок : ua1_-1755757867.1456855 1 x - 03:12 00:00 00:00 Транскрипція 00:00 Ал…" at bounding box center [569, 282] width 1139 height 565
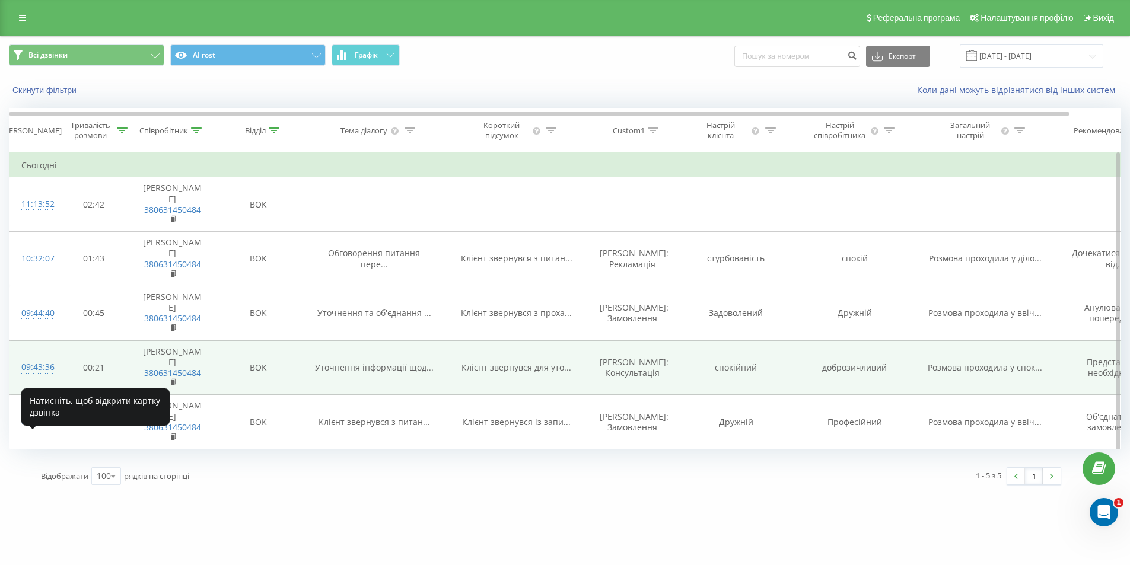
click at [44, 379] on div "09:43:36" at bounding box center [33, 367] width 24 height 23
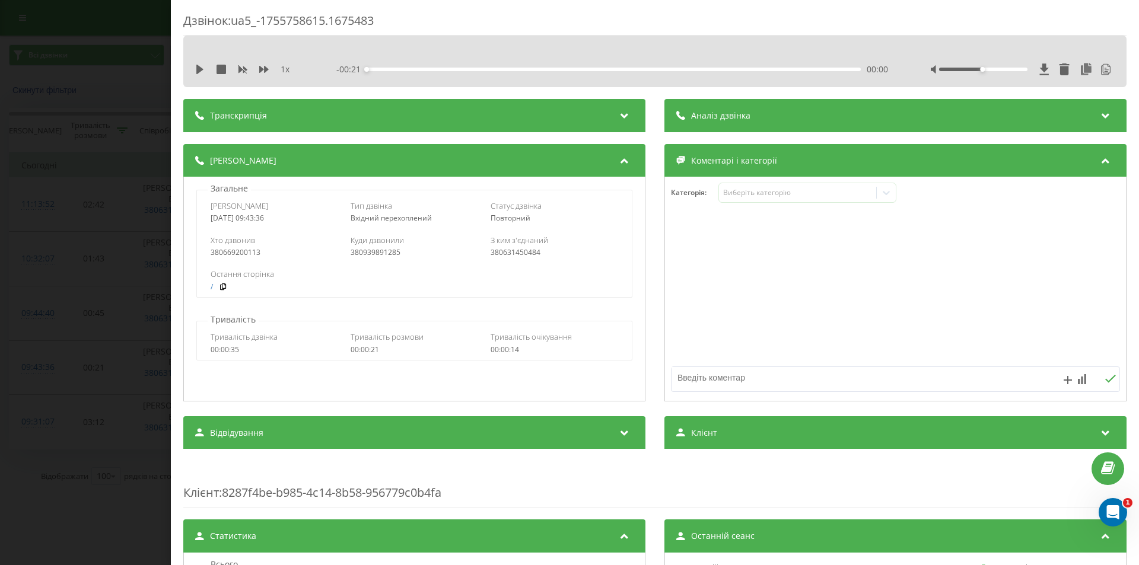
click at [295, 112] on div "Транскрипція" at bounding box center [414, 115] width 462 height 33
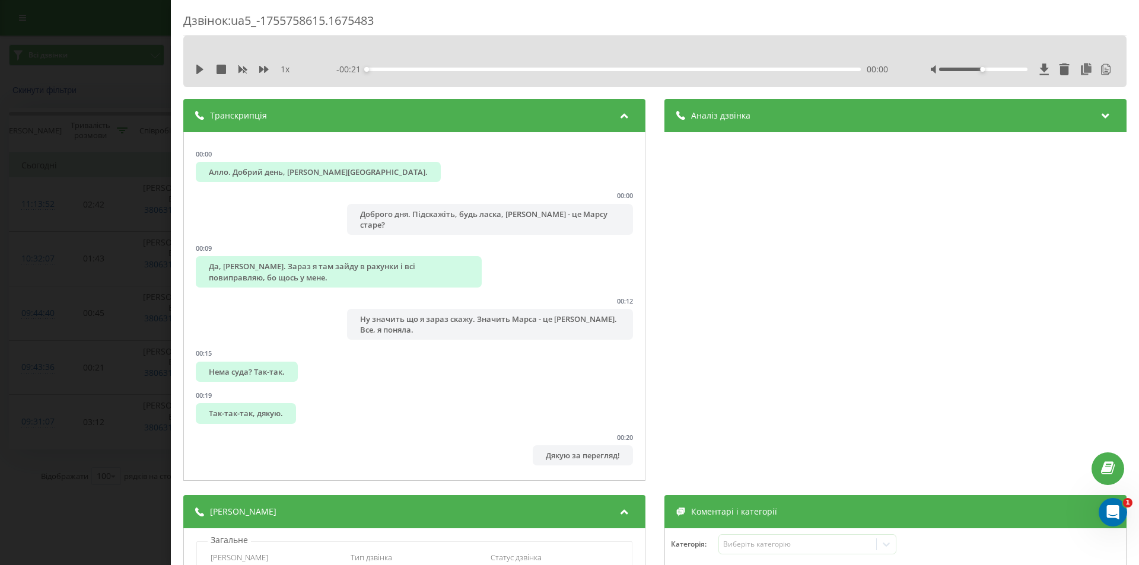
click at [108, 270] on div "Дзвінок : ua5_-1755758615.1675483 1 x - 00:21 00:00 00:00 Транскрипція 00:00 Ал…" at bounding box center [569, 282] width 1139 height 565
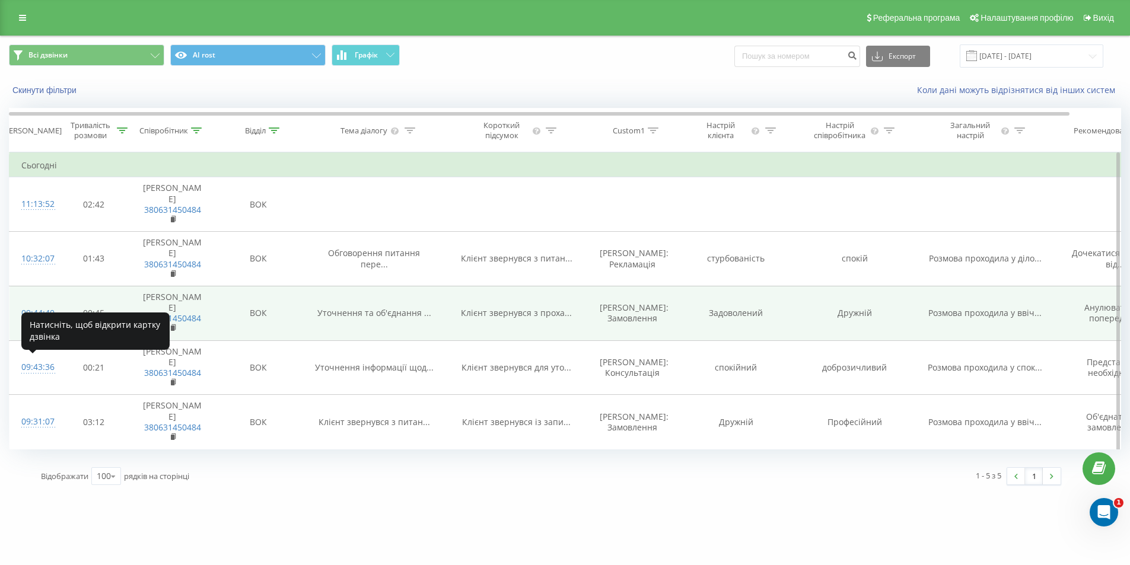
click at [34, 325] on div "09:44:40" at bounding box center [33, 313] width 24 height 23
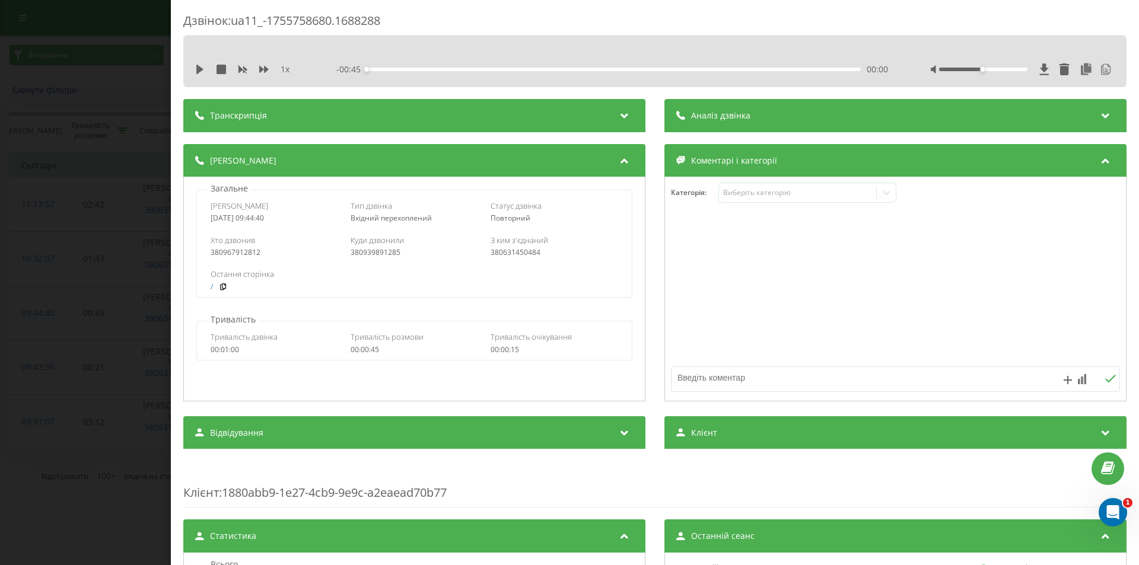
click at [336, 112] on div "Транскрипція" at bounding box center [414, 115] width 462 height 33
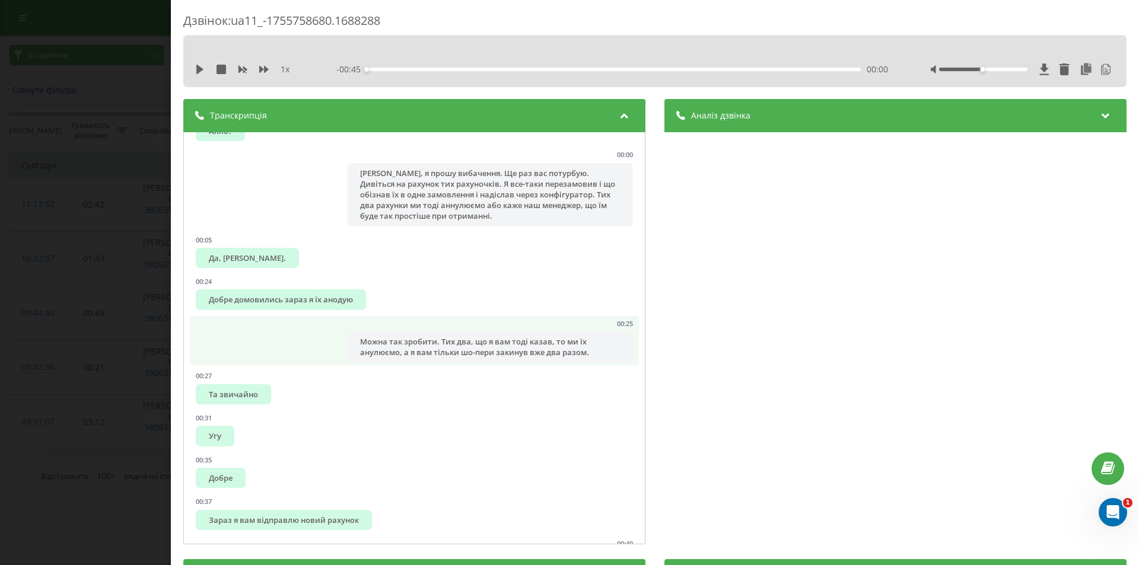
scroll to position [59, 0]
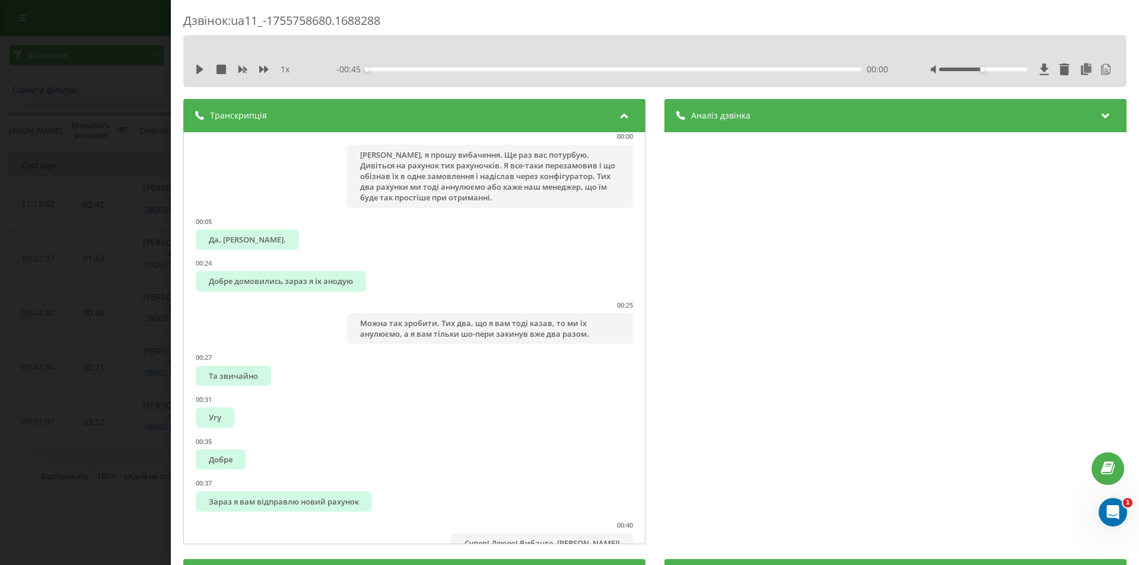
click at [104, 279] on div "Дзвінок : ua11_-1755758680.1688288 1 x - 00:45 00:00 00:00 Транскрипція 00:00 А…" at bounding box center [569, 282] width 1139 height 565
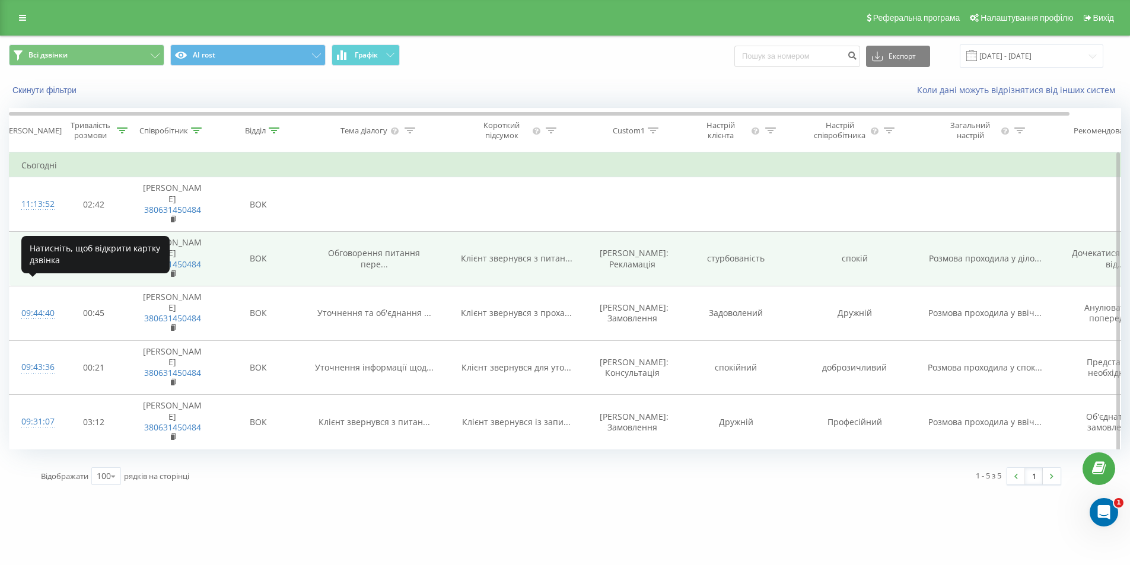
click at [43, 253] on div "10:32:07" at bounding box center [33, 258] width 24 height 23
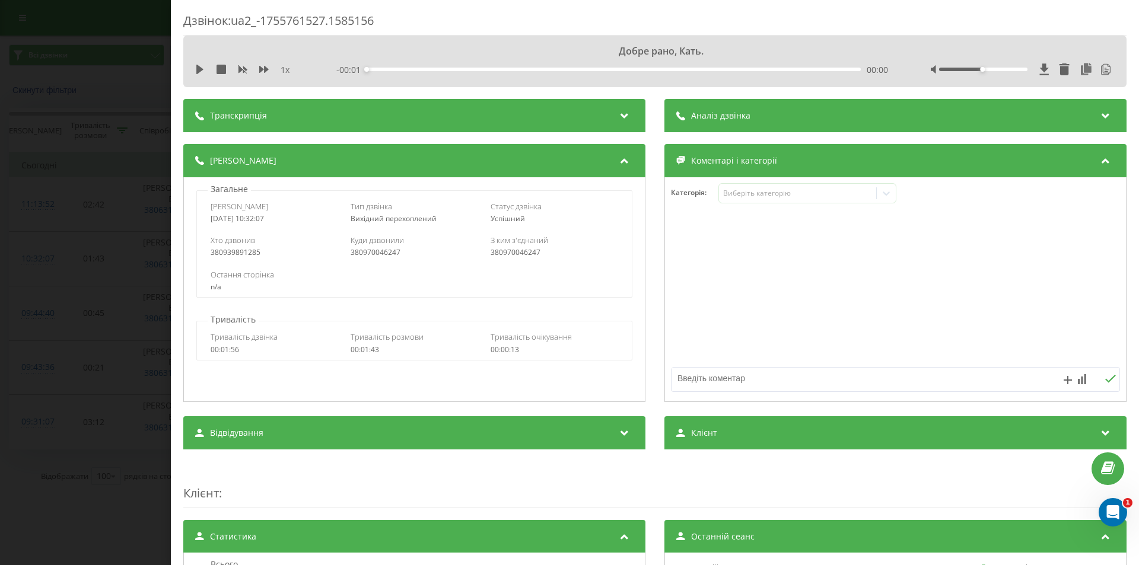
click at [266, 117] on div "Транскрипція" at bounding box center [414, 115] width 462 height 33
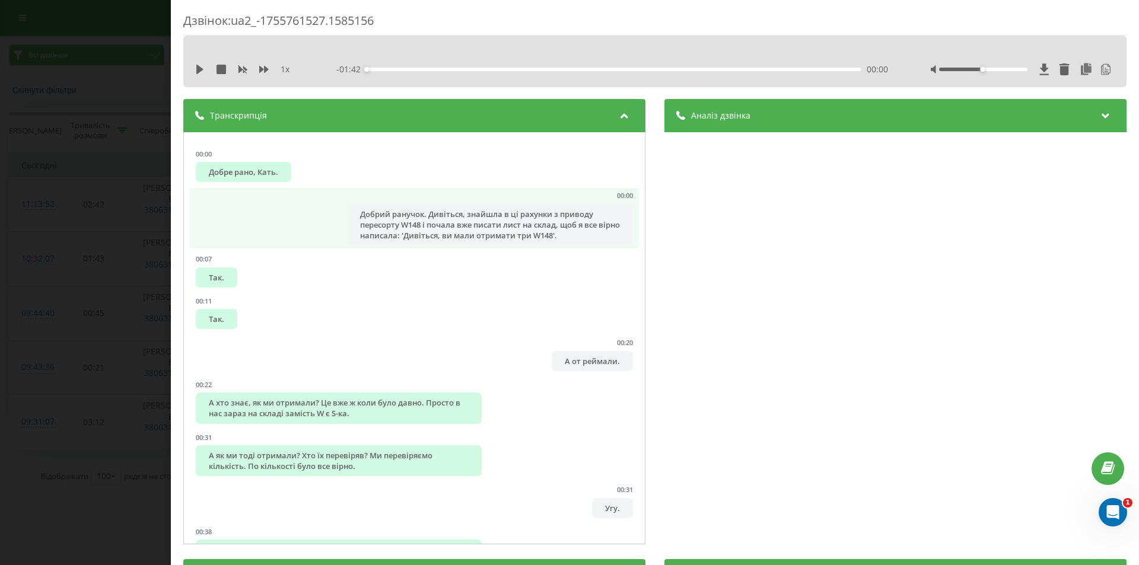
click at [237, 204] on li "00:00 Добрий ранучок. Дивіться, знайшла в ці рахунки з приводу пересорту W148 і…" at bounding box center [414, 218] width 449 height 60
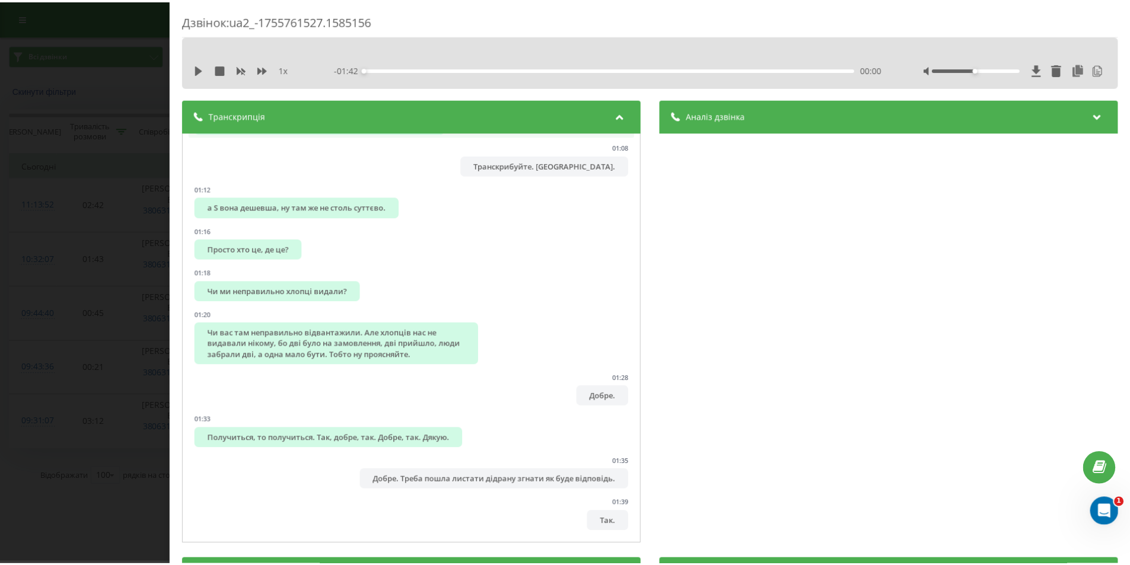
scroll to position [935, 0]
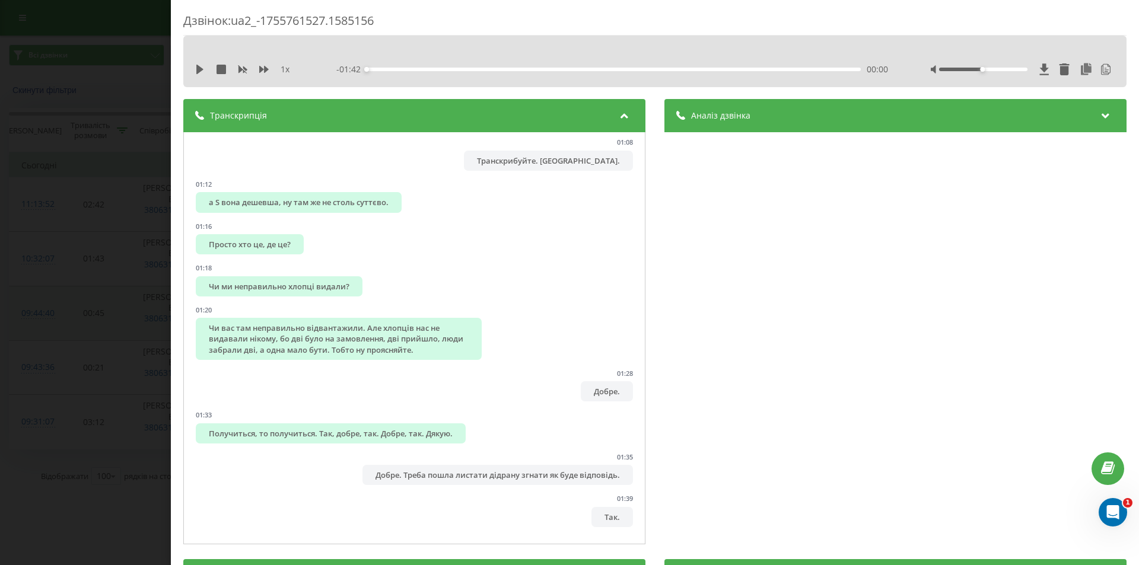
drag, startPoint x: 39, startPoint y: 327, endPoint x: 33, endPoint y: 325, distance: 6.2
click at [35, 327] on div "Дзвінок : ua2_-1755761527.1585156 1 x - 01:42 00:00 00:00 Транскрипція 00:00 До…" at bounding box center [569, 282] width 1139 height 565
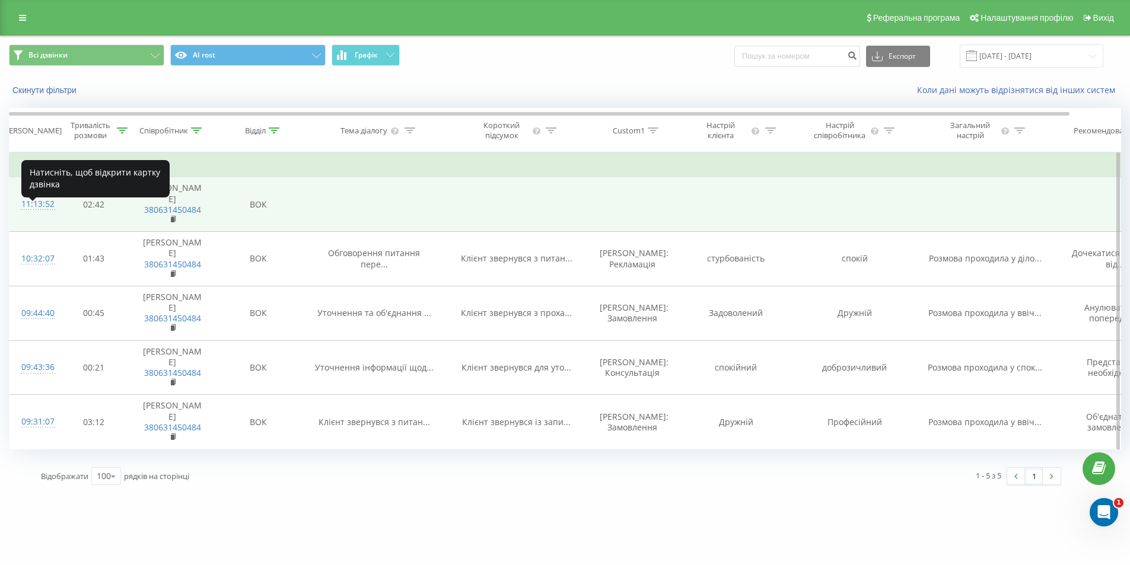
click at [34, 216] on div "11:13:52" at bounding box center [33, 204] width 24 height 23
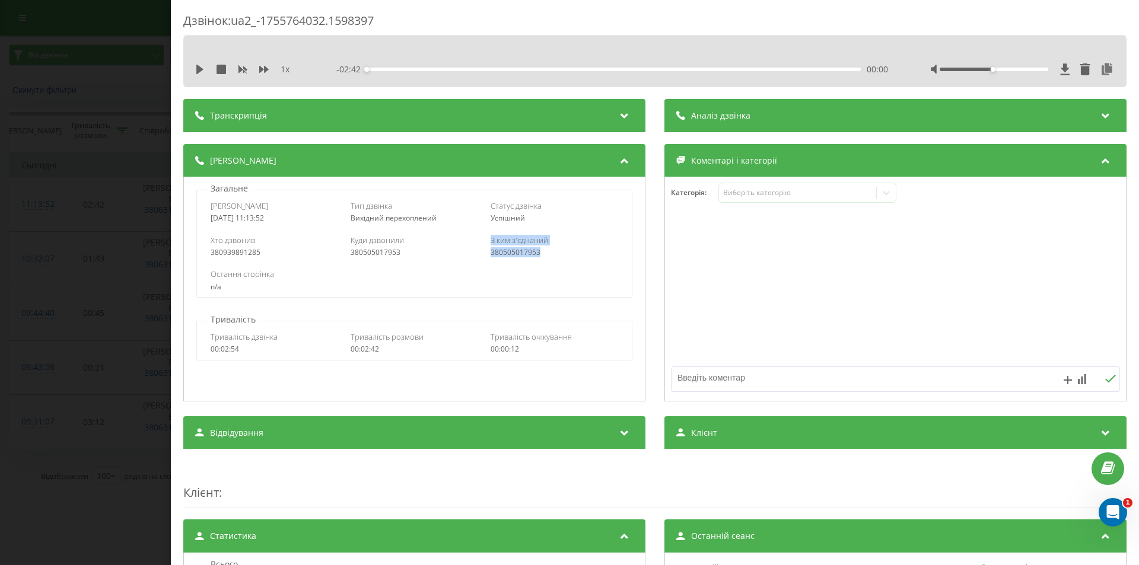
drag, startPoint x: 539, startPoint y: 254, endPoint x: 464, endPoint y: 251, distance: 75.4
click at [464, 251] on div "Хто дзвонив 380939891285 Куди дзвонили 380505017953 З ким з'єднаний 380505017953" at bounding box center [414, 246] width 434 height 34
click at [539, 253] on div "380505017953" at bounding box center [553, 252] width 127 height 8
drag, startPoint x: 539, startPoint y: 253, endPoint x: 489, endPoint y: 253, distance: 50.4
click at [490, 253] on div "380505017953" at bounding box center [553, 252] width 127 height 8
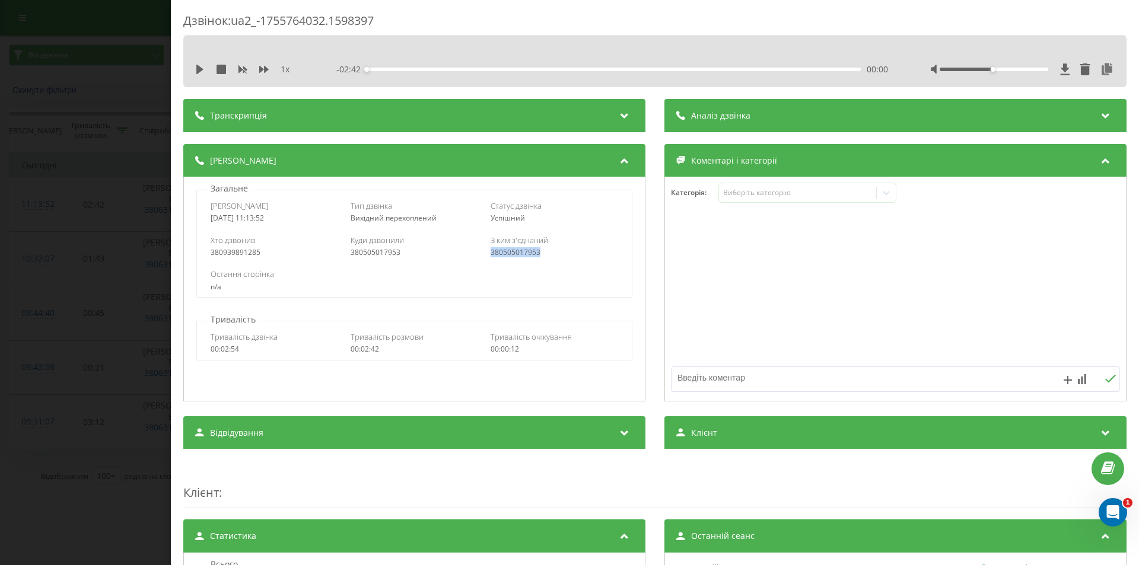
copy div "380505017953"
click at [56, 160] on div "Дзвінок : ua2_-1755764032.1598397 1 x - 02:42 00:00 00:00 Транскрипція Для AI-а…" at bounding box center [569, 282] width 1139 height 565
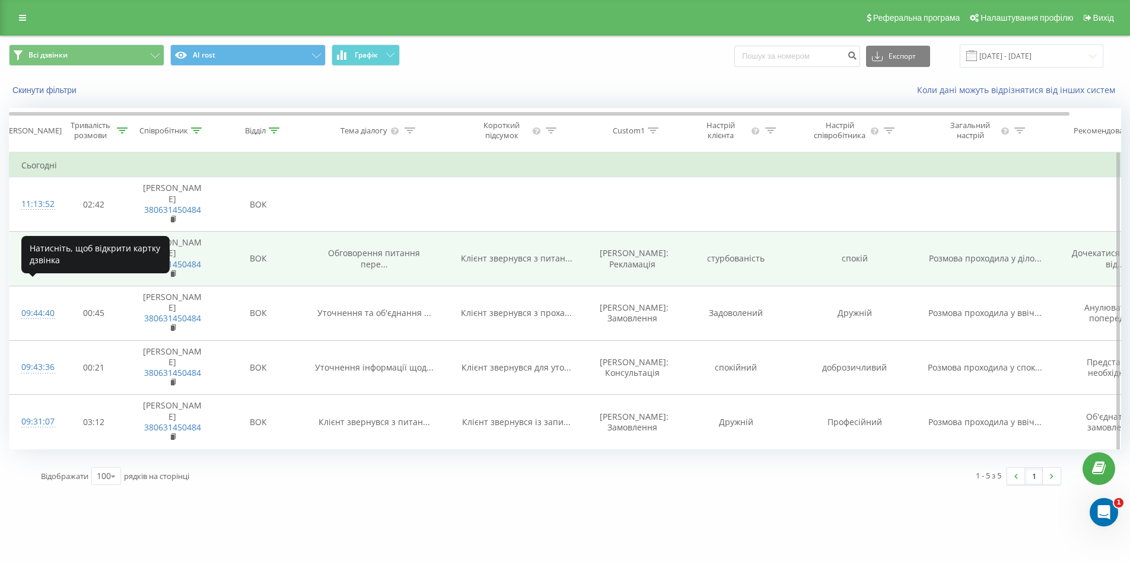
click at [45, 270] on div "10:32:07" at bounding box center [33, 258] width 24 height 23
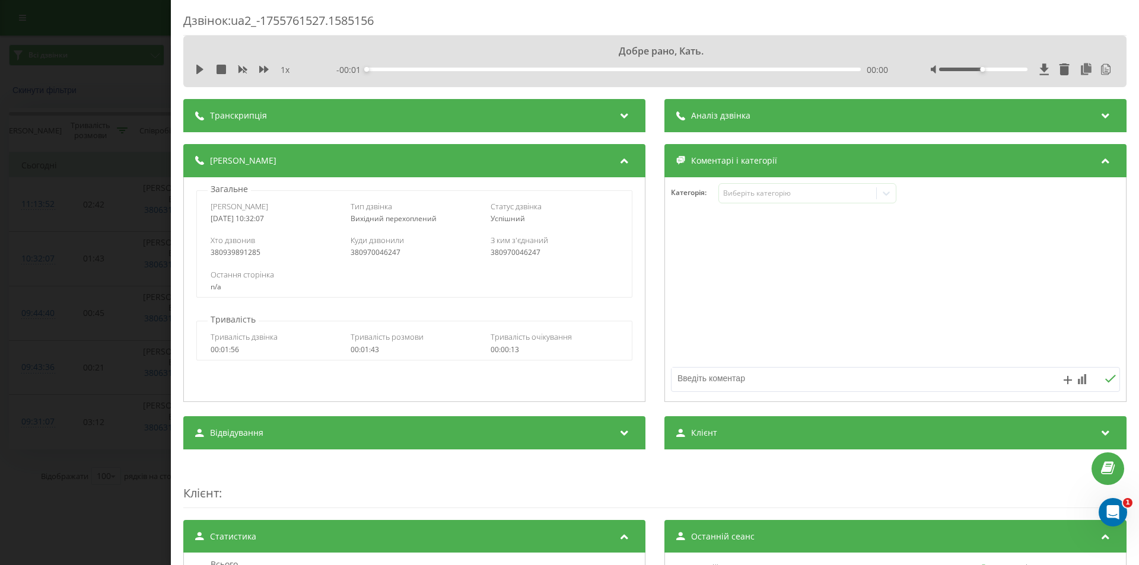
click at [310, 109] on div "Транскрипція" at bounding box center [414, 115] width 462 height 33
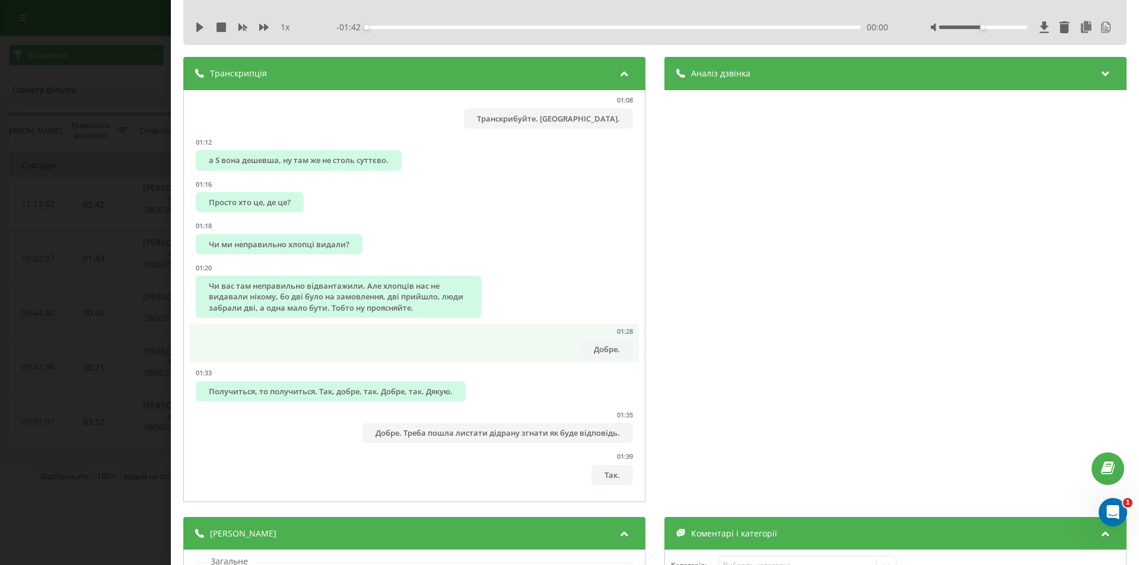
scroll to position [59, 0]
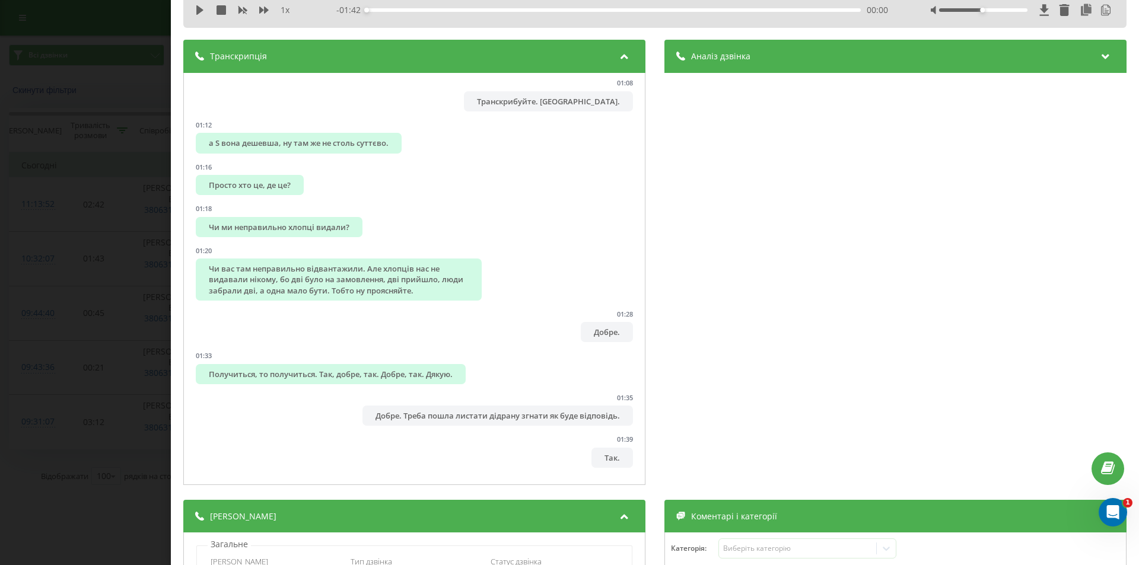
click at [29, 290] on div "Дзвінок : ua2_-1755761527.1585156 1 x - 01:42 00:00 00:00 Транскрипція 00:00 До…" at bounding box center [569, 282] width 1139 height 565
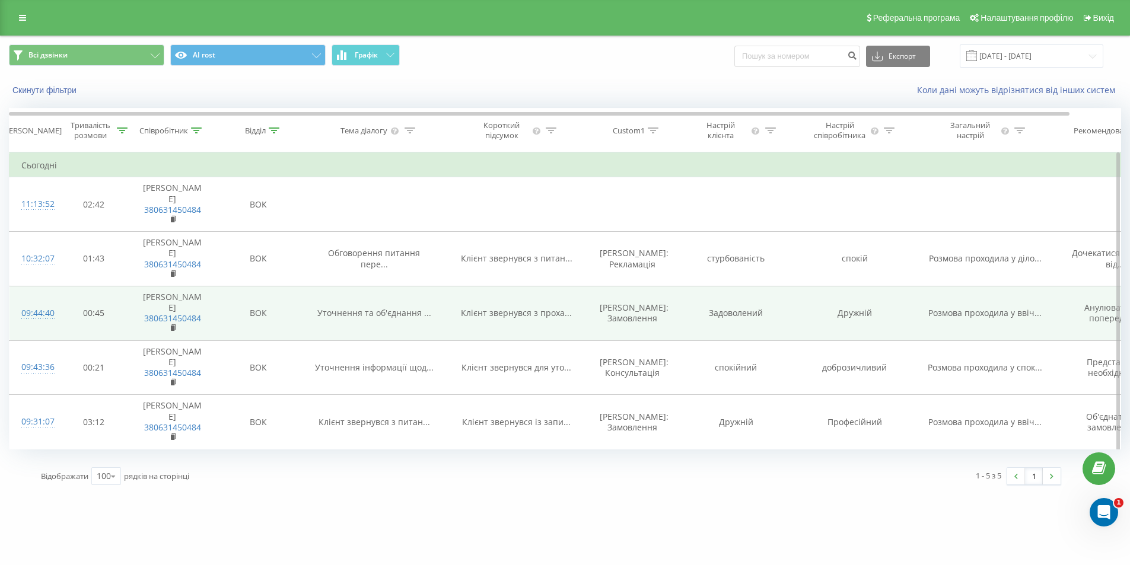
click at [39, 325] on div "09:44:40" at bounding box center [33, 313] width 24 height 23
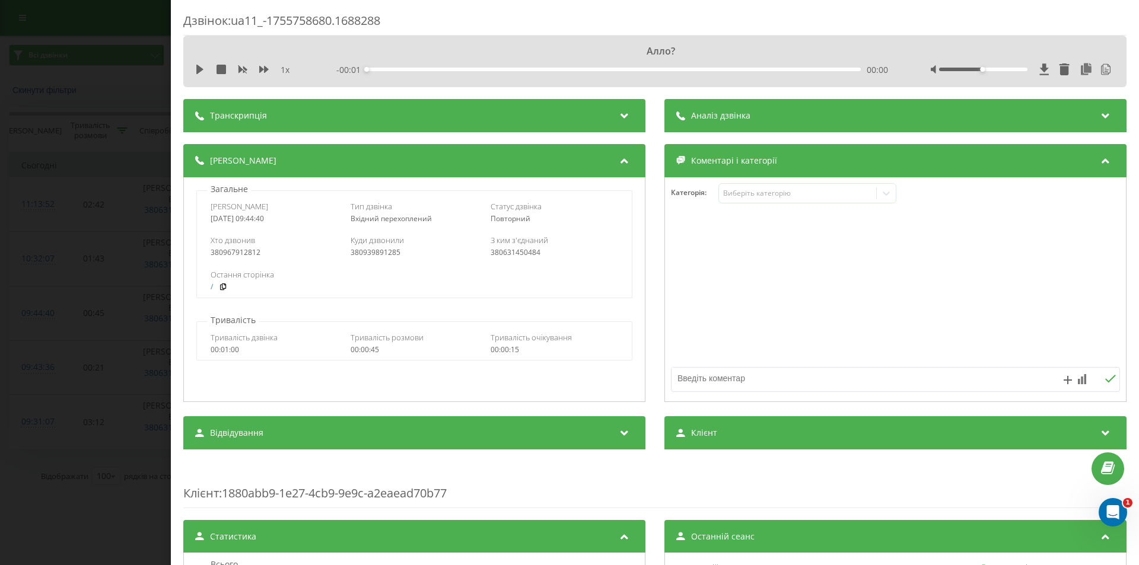
click at [241, 116] on span "Транскрипція" at bounding box center [238, 116] width 57 height 12
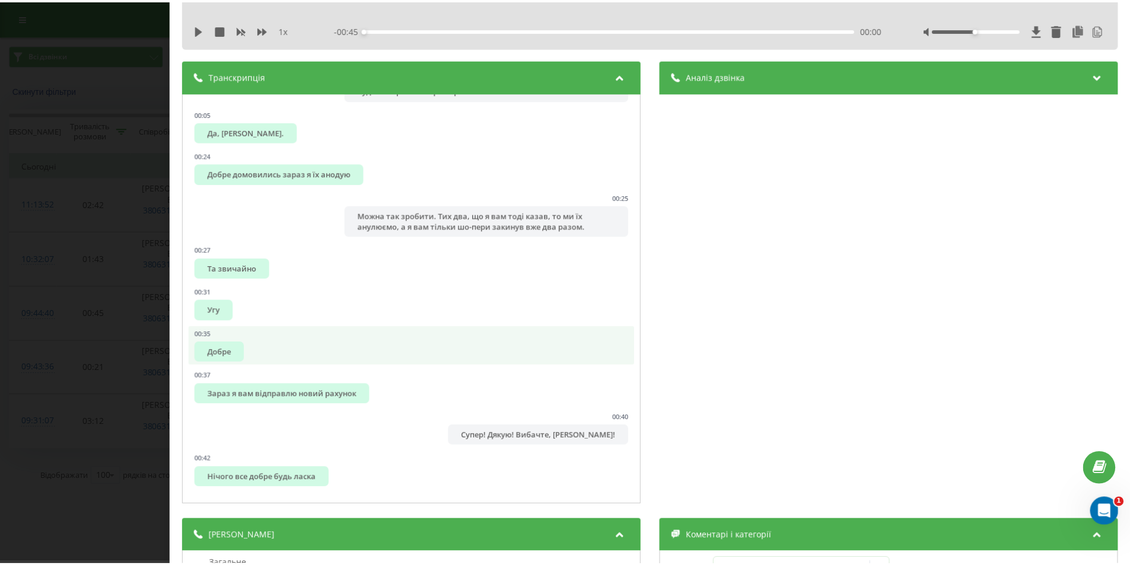
scroll to position [59, 0]
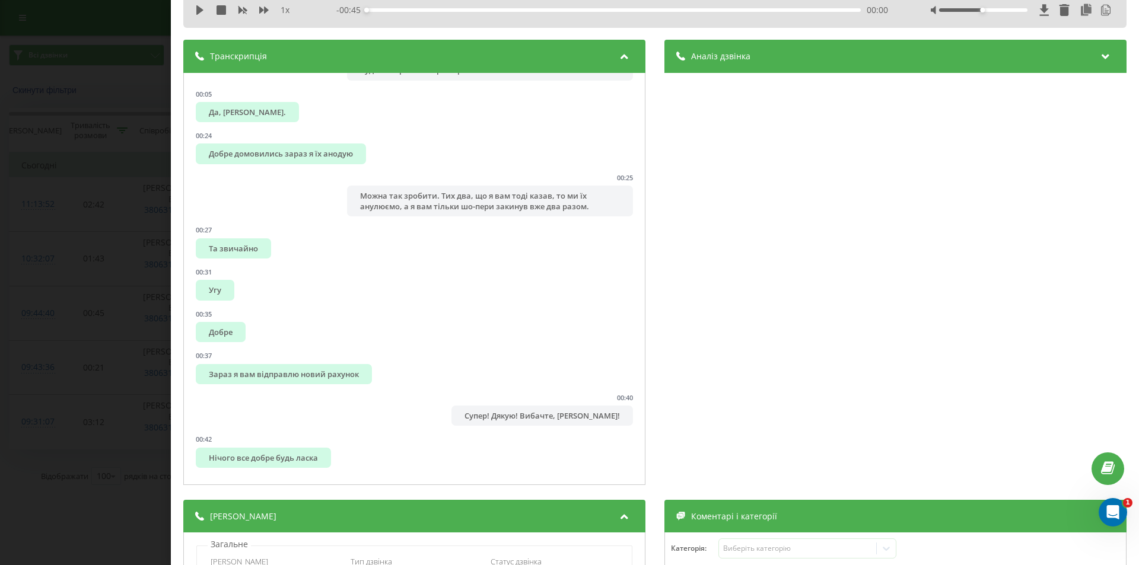
click at [9, 290] on div "Дзвінок : ua11_-1755758680.1688288 1 x - 00:45 00:00 00:00 Транскрипція 00:00 А…" at bounding box center [569, 282] width 1139 height 565
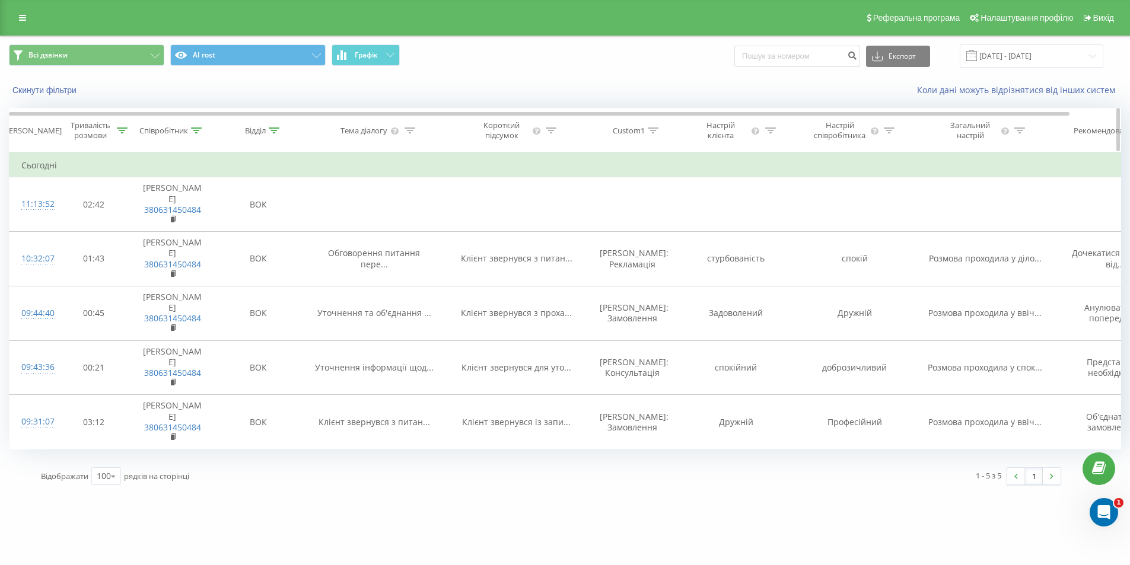
click at [189, 133] on div "Співробітник" at bounding box center [170, 131] width 62 height 10
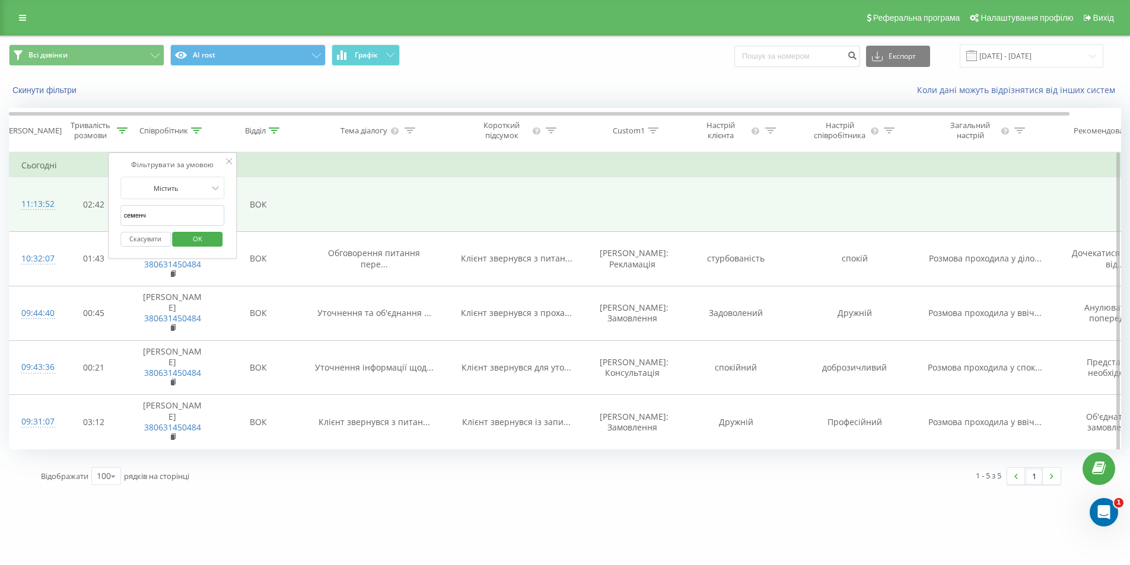
drag, startPoint x: 170, startPoint y: 224, endPoint x: 67, endPoint y: 212, distance: 103.8
click at [70, 212] on table "Фільтрувати за умовою Більше або дорівнює 00:10 Скасувати OK Фільтрувати за умо…" at bounding box center [592, 300] width 1166 height 297
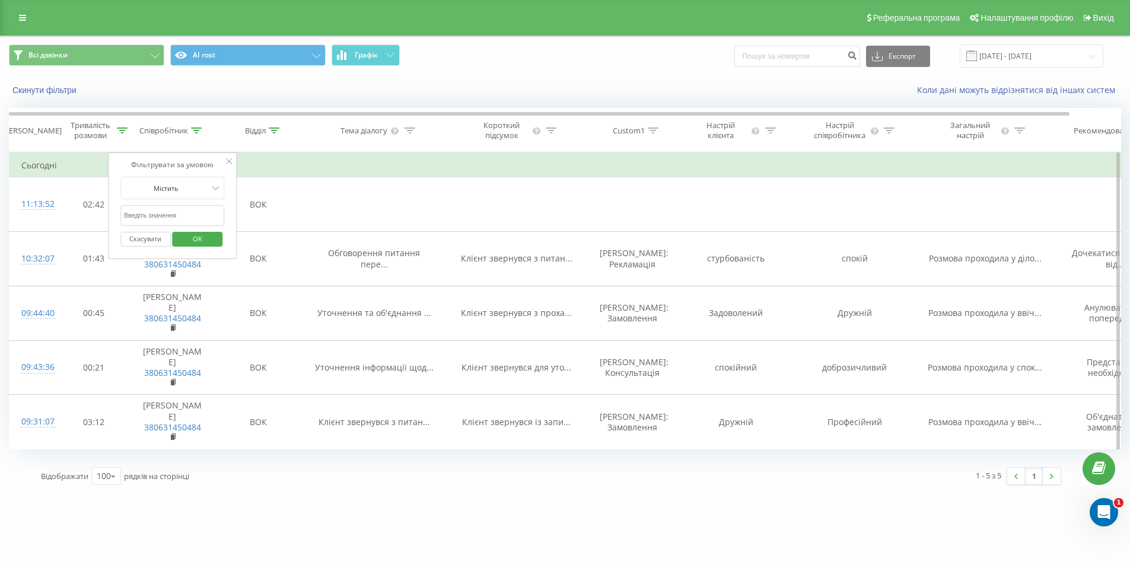
click at [206, 240] on span "OK" at bounding box center [197, 238] width 33 height 18
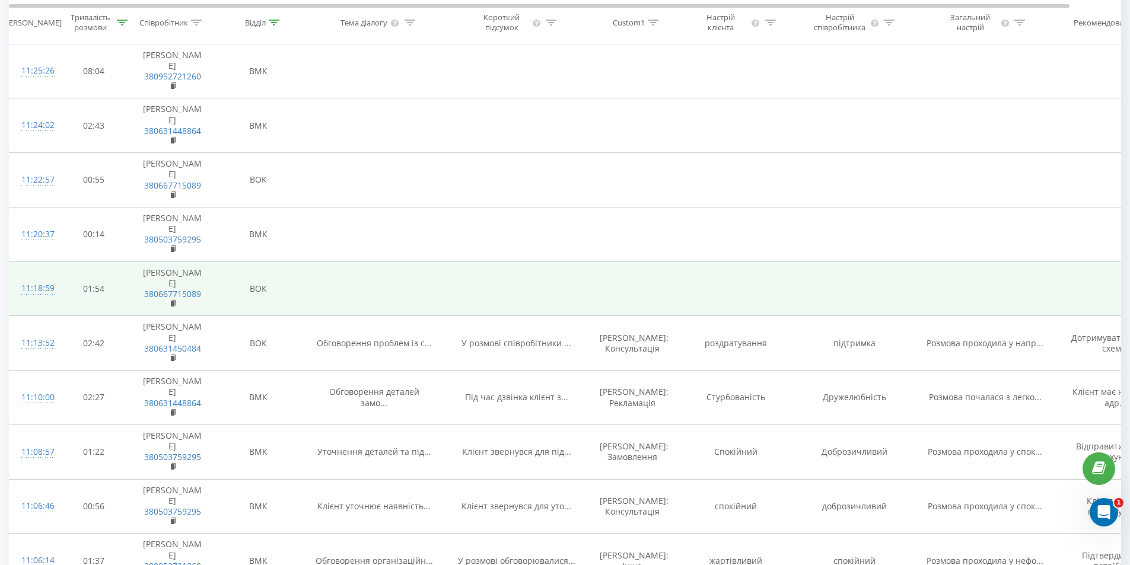
scroll to position [474, 0]
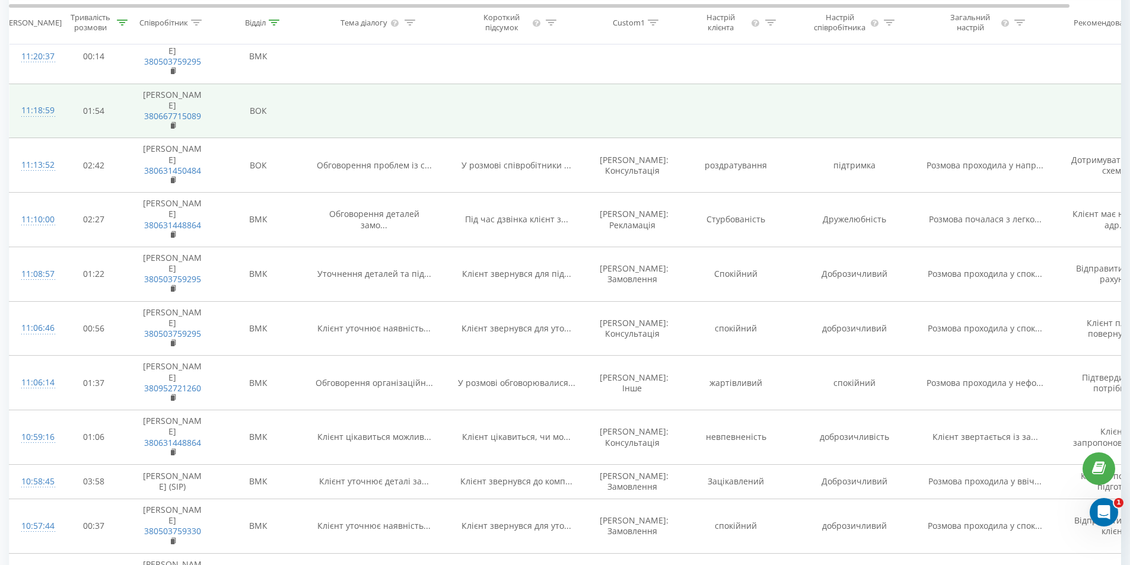
click at [226, 138] on td "ВОК" at bounding box center [258, 111] width 89 height 55
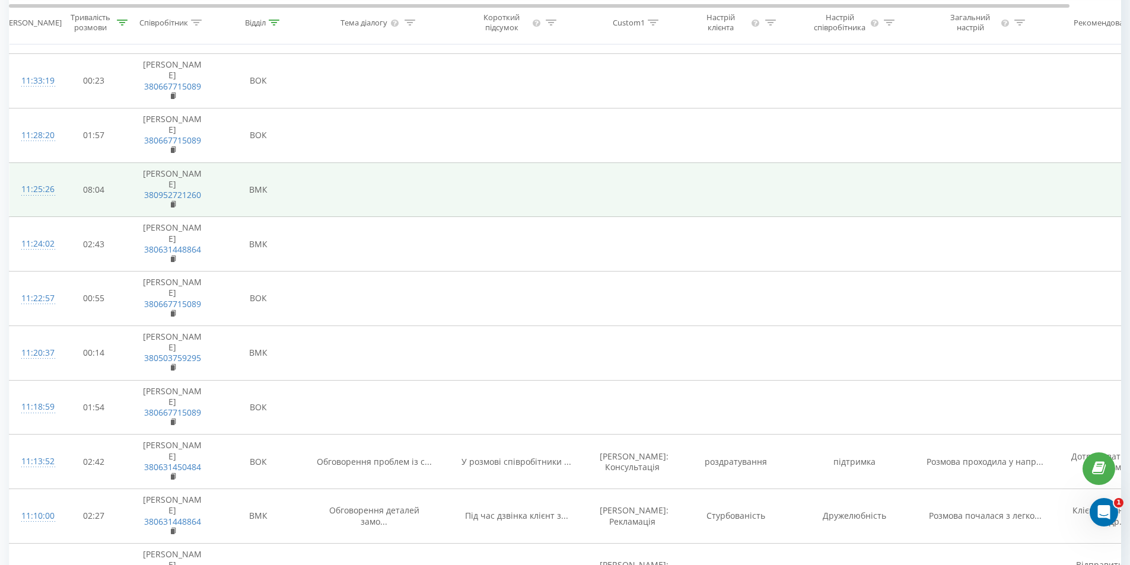
scroll to position [0, 0]
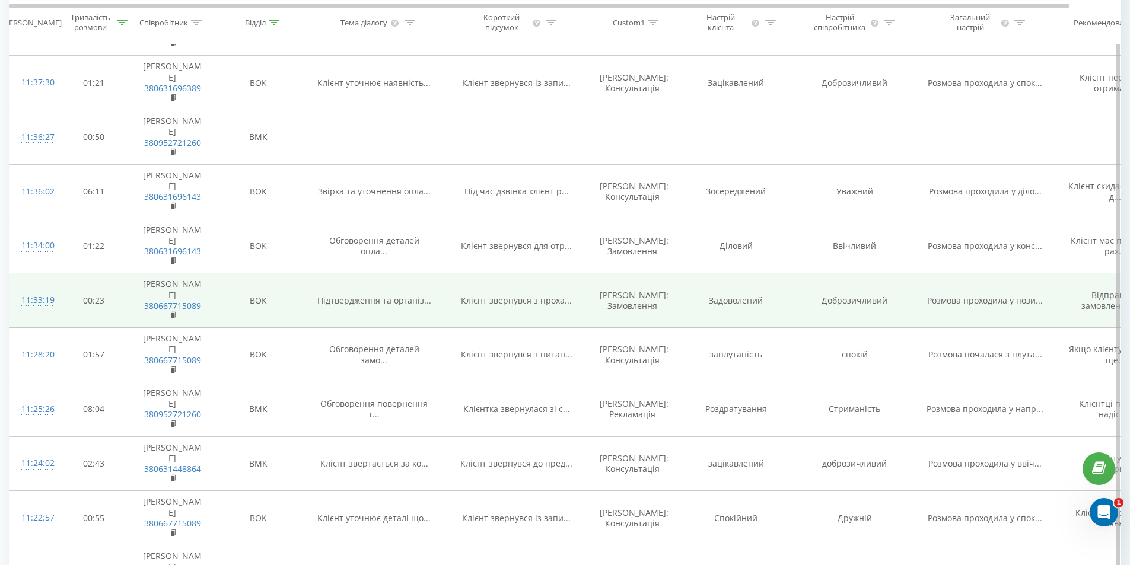
scroll to position [1008, 0]
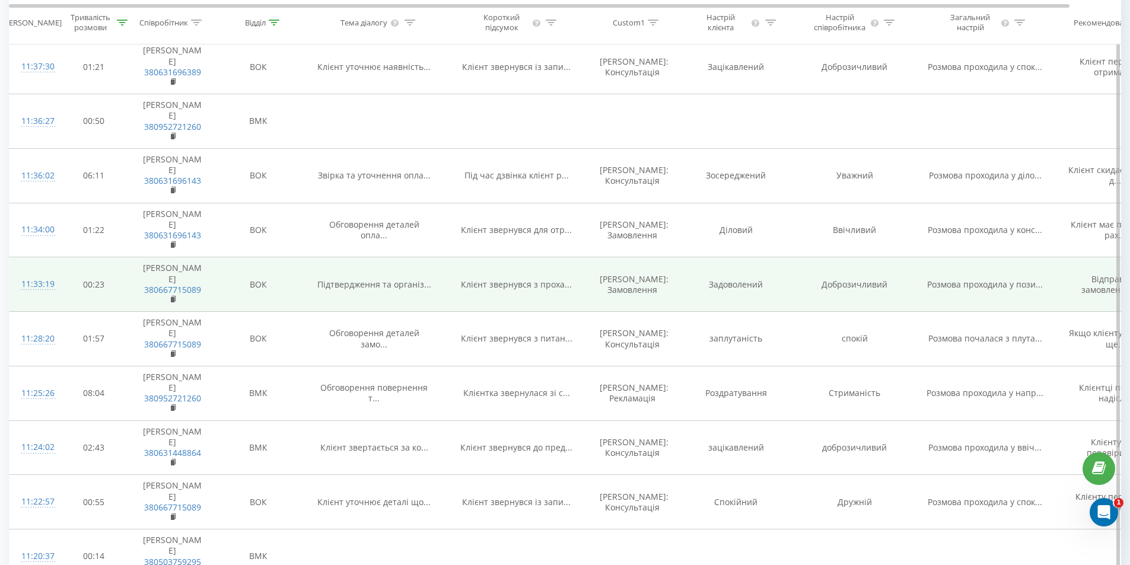
click at [466, 312] on td "Клієнт звернувся з проха..." at bounding box center [516, 284] width 142 height 55
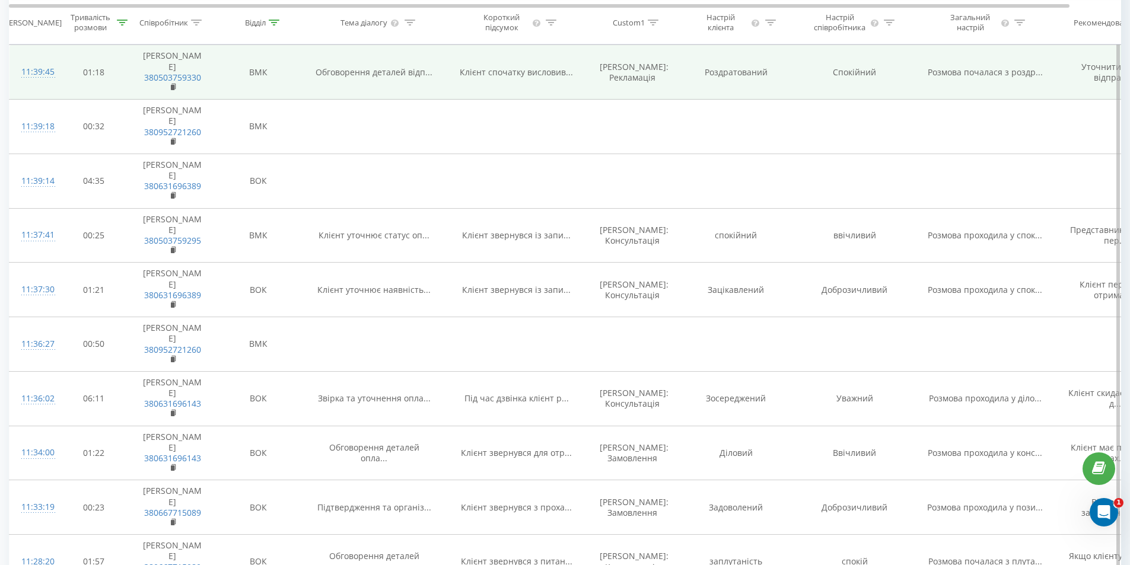
scroll to position [771, 0]
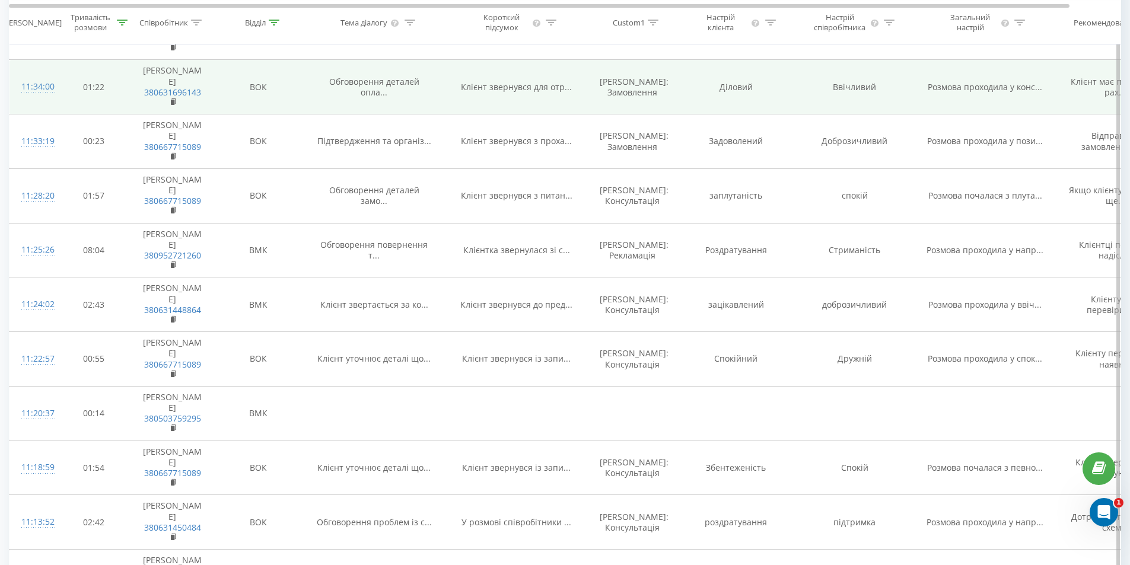
scroll to position [1245, 0]
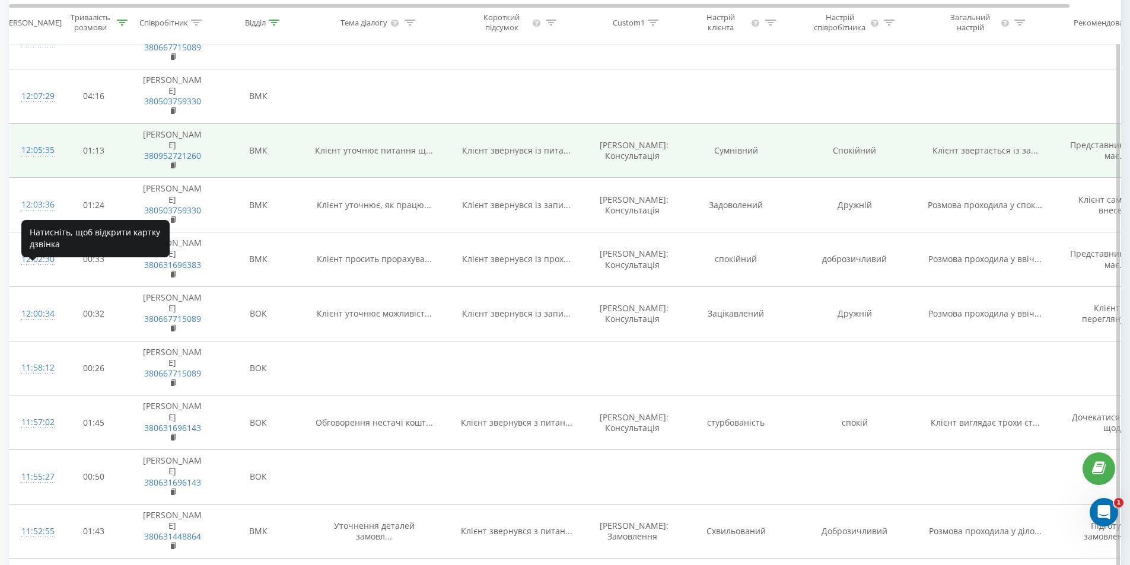
click at [38, 162] on div "12:05:35" at bounding box center [33, 150] width 24 height 23
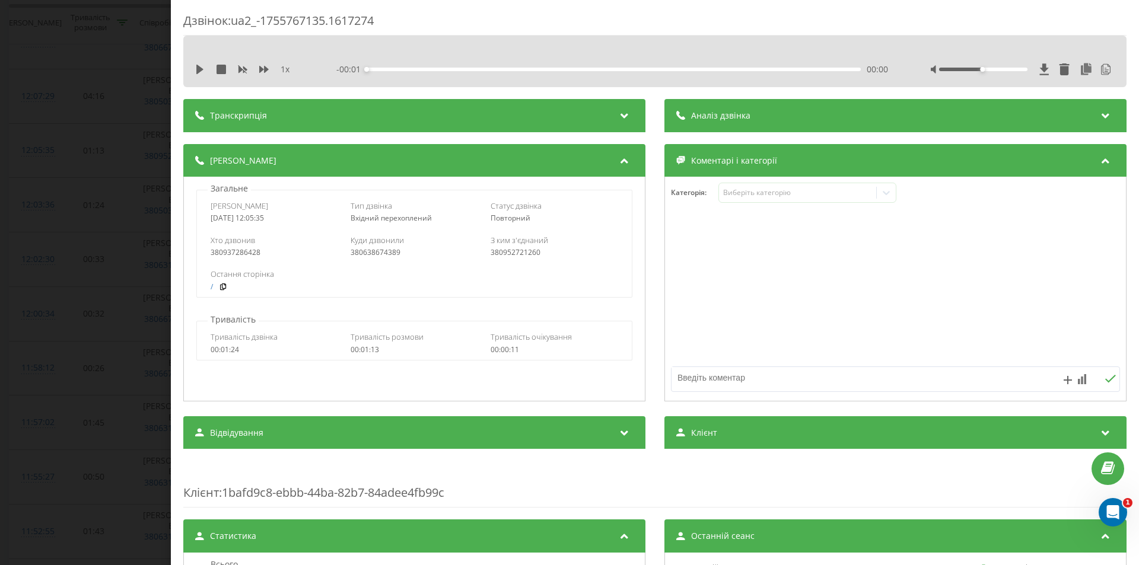
click at [750, 125] on div "Аналіз дзвінка" at bounding box center [895, 115] width 462 height 33
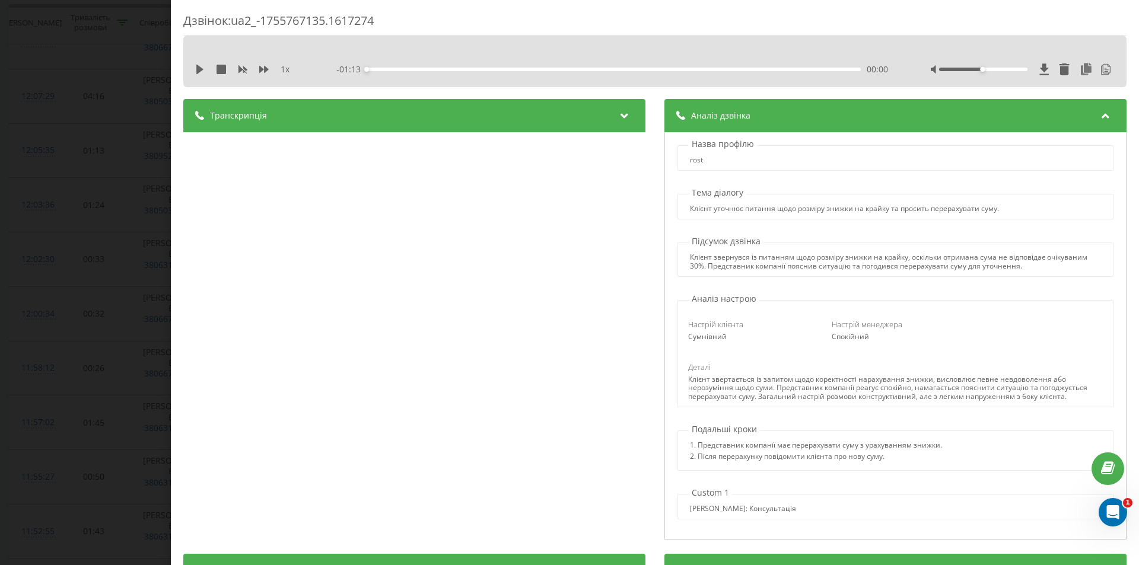
click at [387, 104] on div "Транскрипція" at bounding box center [414, 115] width 462 height 33
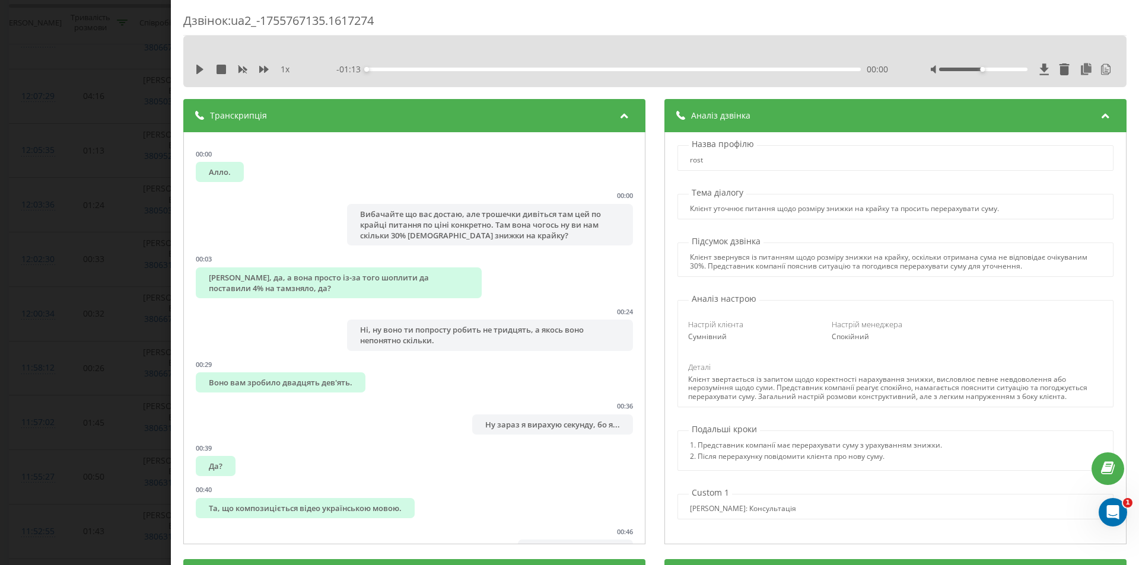
click at [14, 254] on div "Дзвінок : ua2_-1755767135.1617274 1 x - 01:13 00:00 00:00 Транскрипція 00:00 Ал…" at bounding box center [569, 282] width 1139 height 565
